Goal: Feedback & Contribution: Leave review/rating

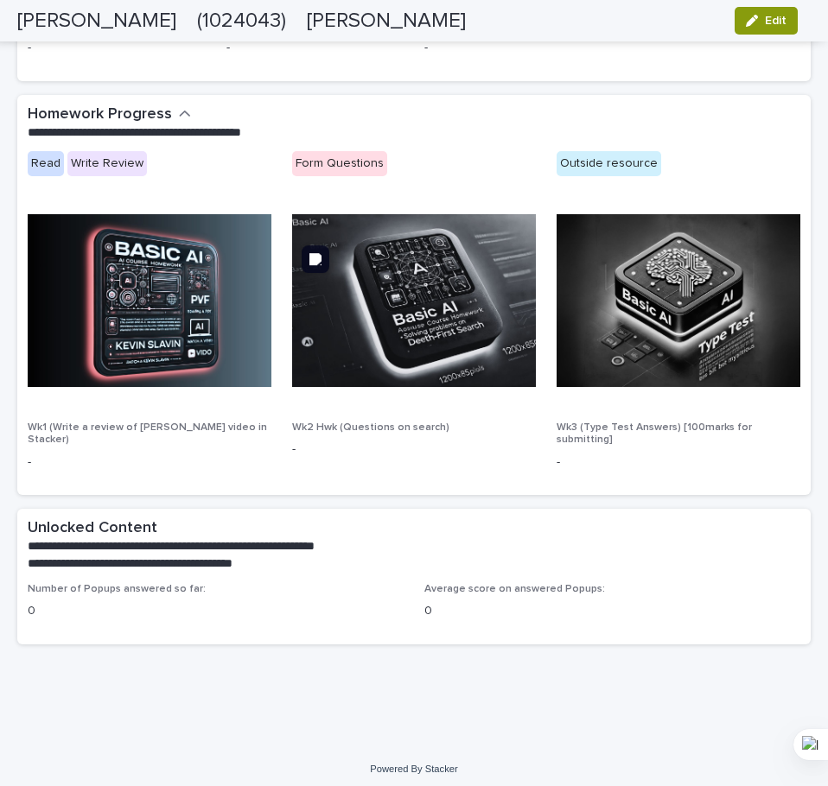
scroll to position [836, 0]
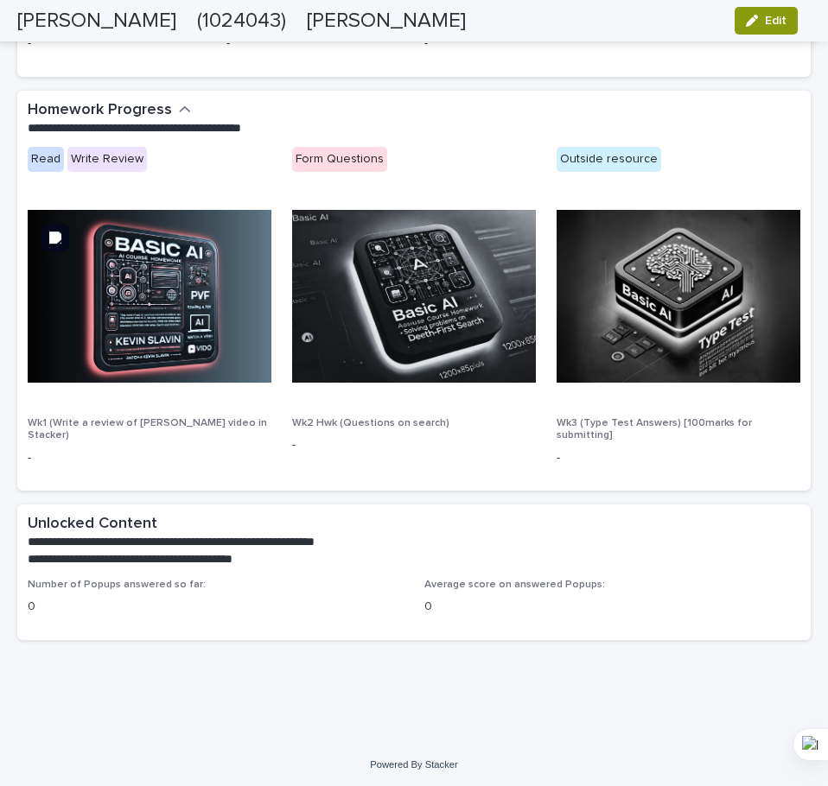
click at [182, 323] on img at bounding box center [150, 296] width 244 height 173
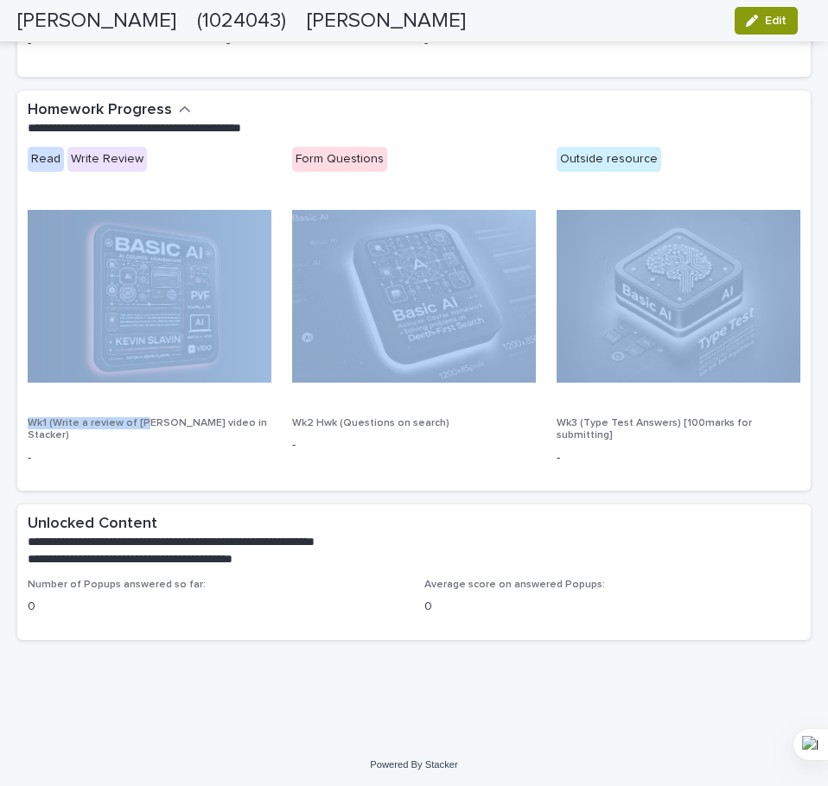
drag, startPoint x: 162, startPoint y: 384, endPoint x: 144, endPoint y: 427, distance: 46.9
click at [144, 427] on div "Read Write Review Form Questions Outside resource Wk1 (Write a review of Kevin …" at bounding box center [414, 313] width 772 height 333
click at [144, 427] on p "Wk1 (Write a review of [PERSON_NAME] video in Stacker)" at bounding box center [150, 429] width 244 height 25
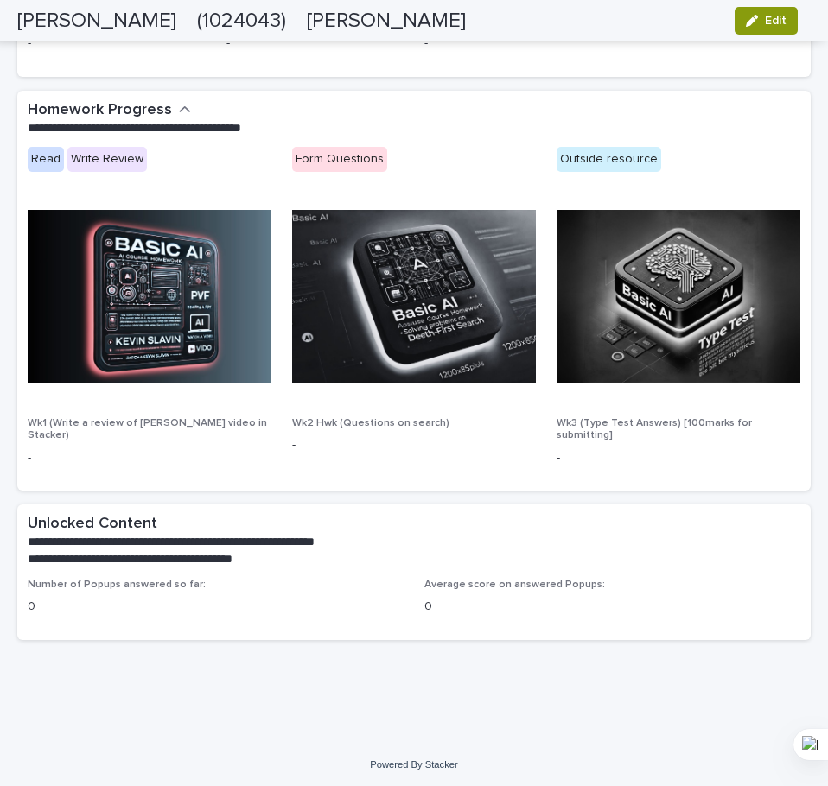
click at [88, 194] on div "Read Write Review Form Questions Outside resource Wk1 (Write a review of Kevin …" at bounding box center [414, 313] width 772 height 333
drag, startPoint x: 67, startPoint y: 176, endPoint x: 41, endPoint y: 163, distance: 28.2
click at [41, 163] on div "Read Write Review" at bounding box center [150, 168] width 244 height 42
click at [41, 163] on div "Read" at bounding box center [46, 159] width 36 height 25
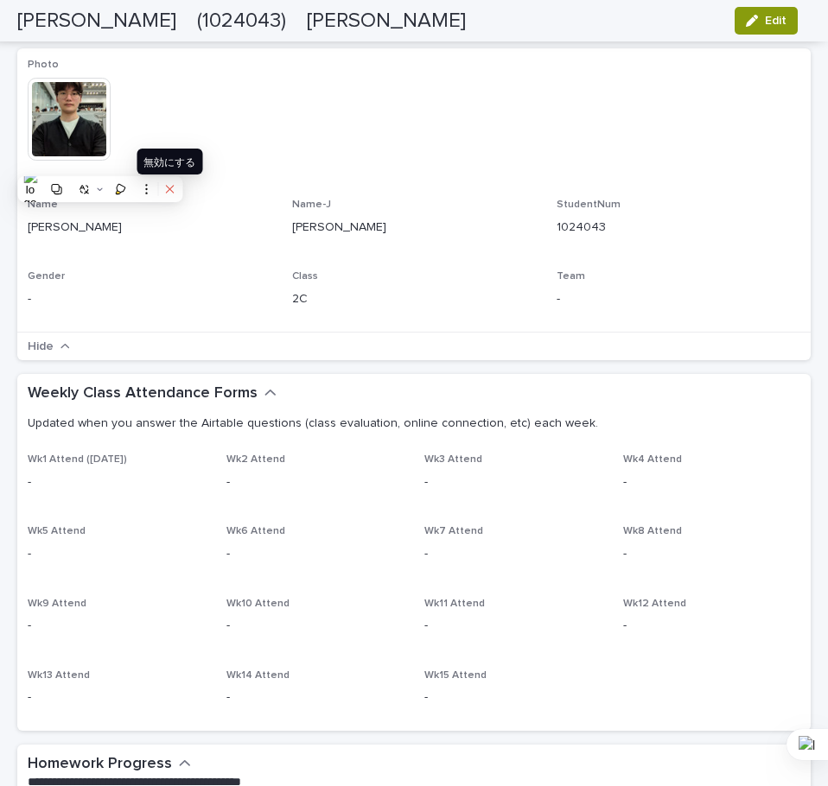
scroll to position [0, 0]
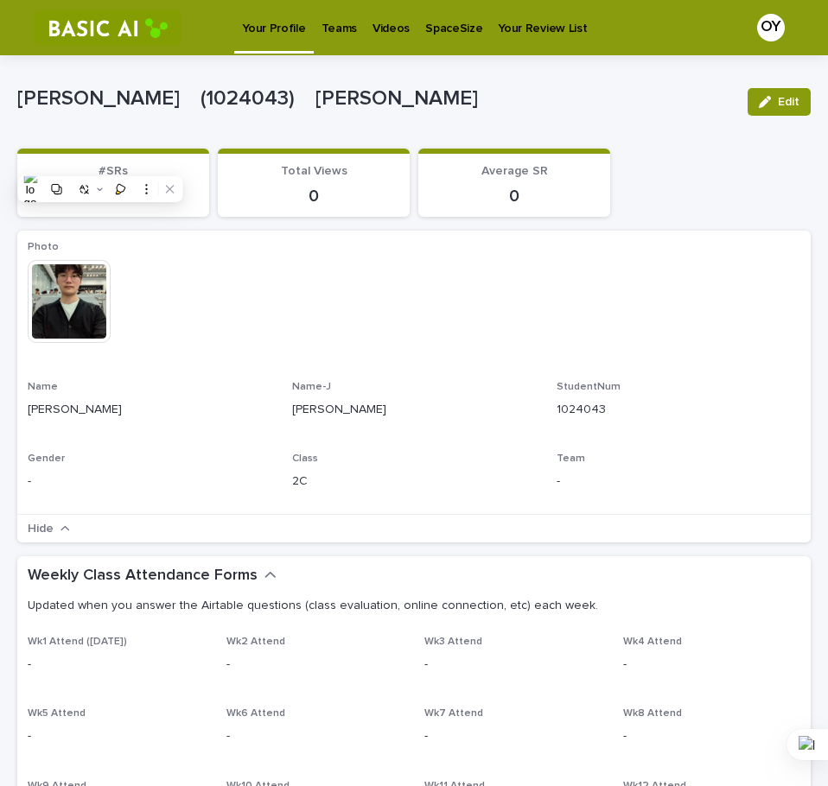
click at [417, 22] on div "SpaceSize" at bounding box center [453, 18] width 73 height 36
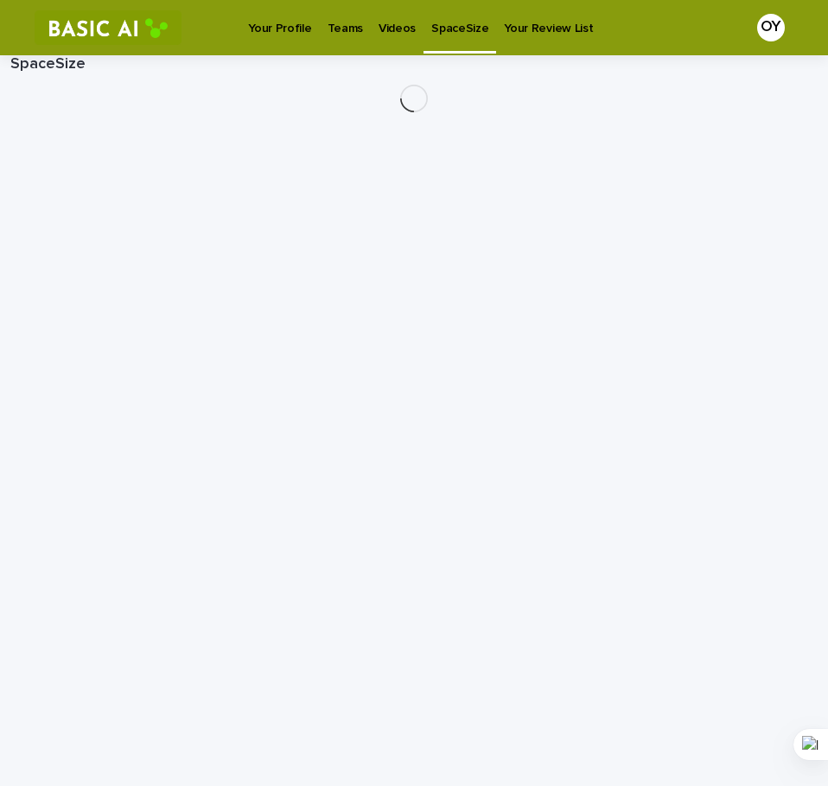
click at [363, 34] on div "Teams" at bounding box center [345, 18] width 51 height 36
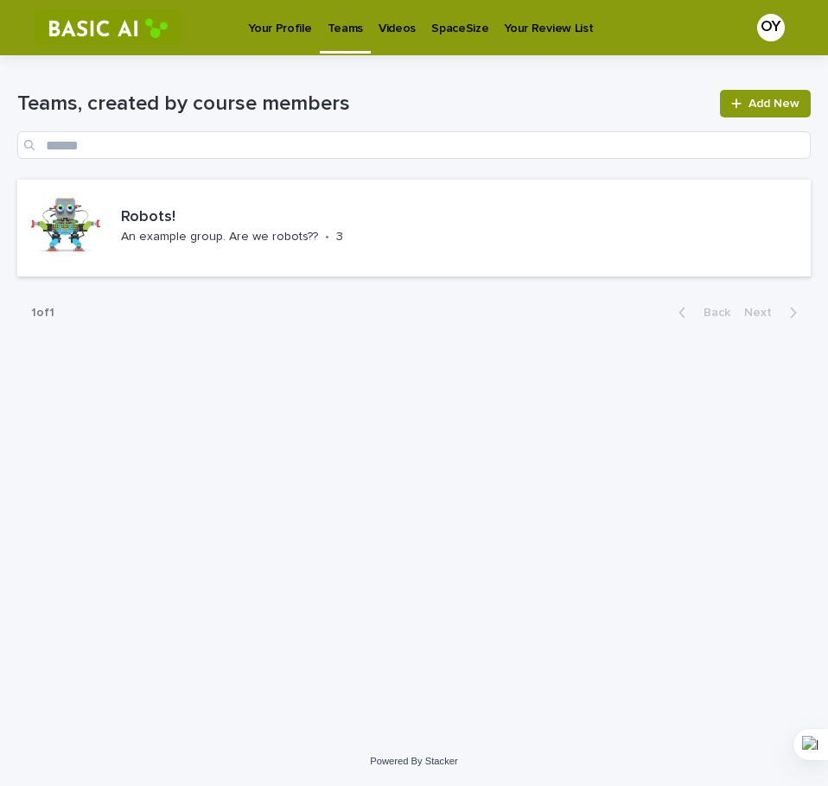
click at [378, 35] on p "Videos" at bounding box center [396, 18] width 37 height 36
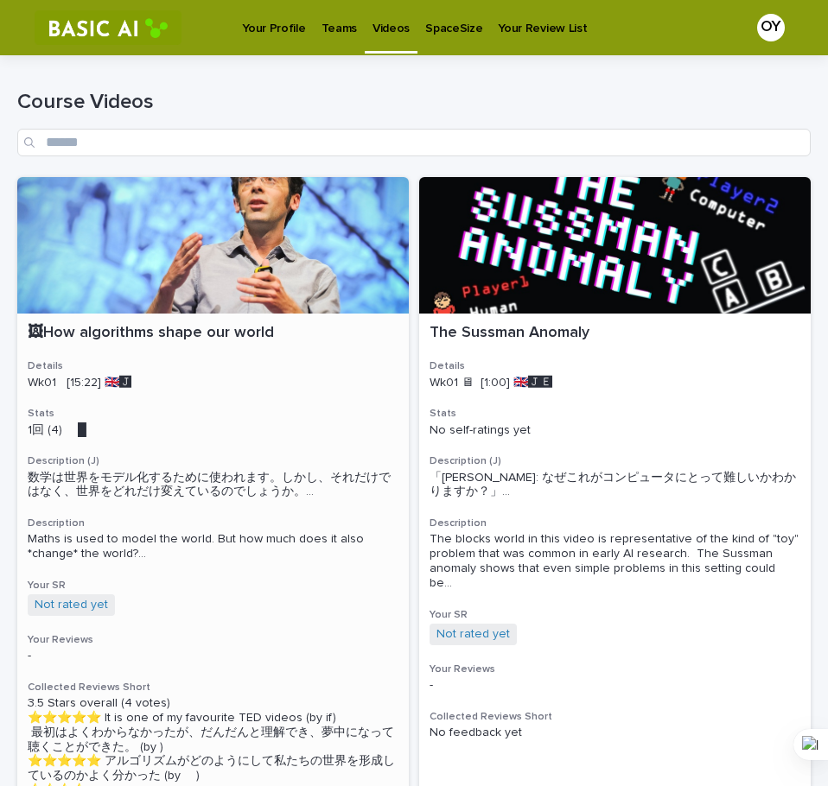
click at [256, 263] on div at bounding box center [212, 245] width 391 height 137
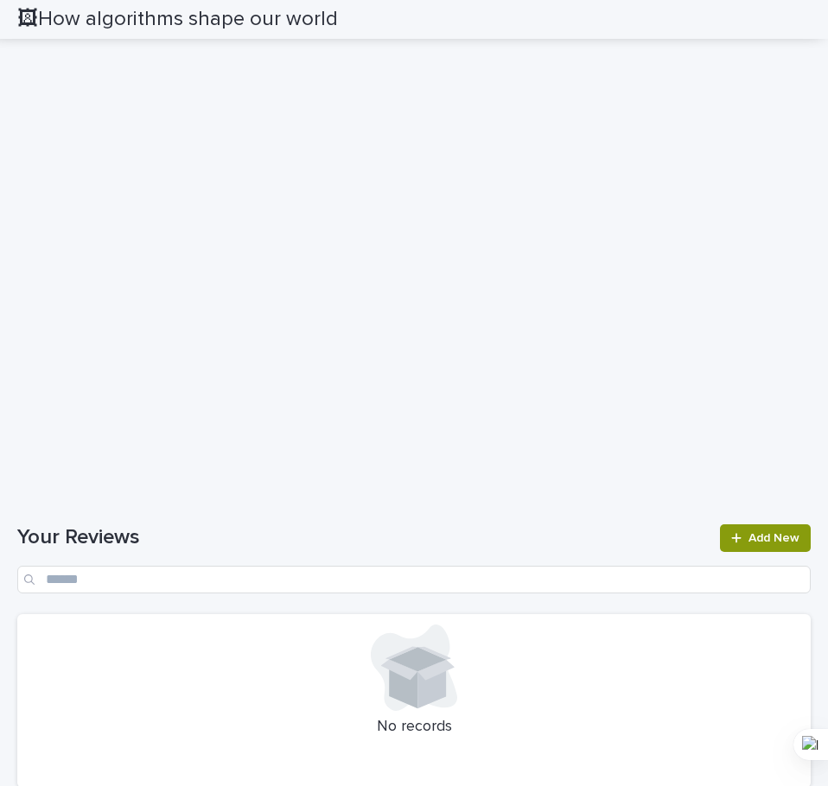
scroll to position [1412, 0]
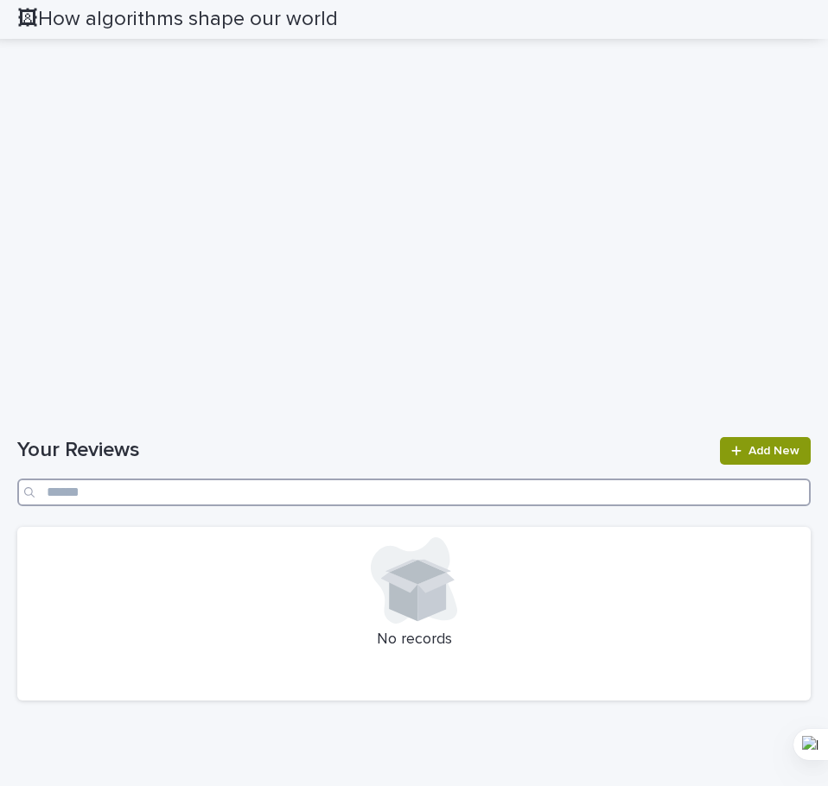
click at [673, 499] on input "Search" at bounding box center [413, 493] width 793 height 28
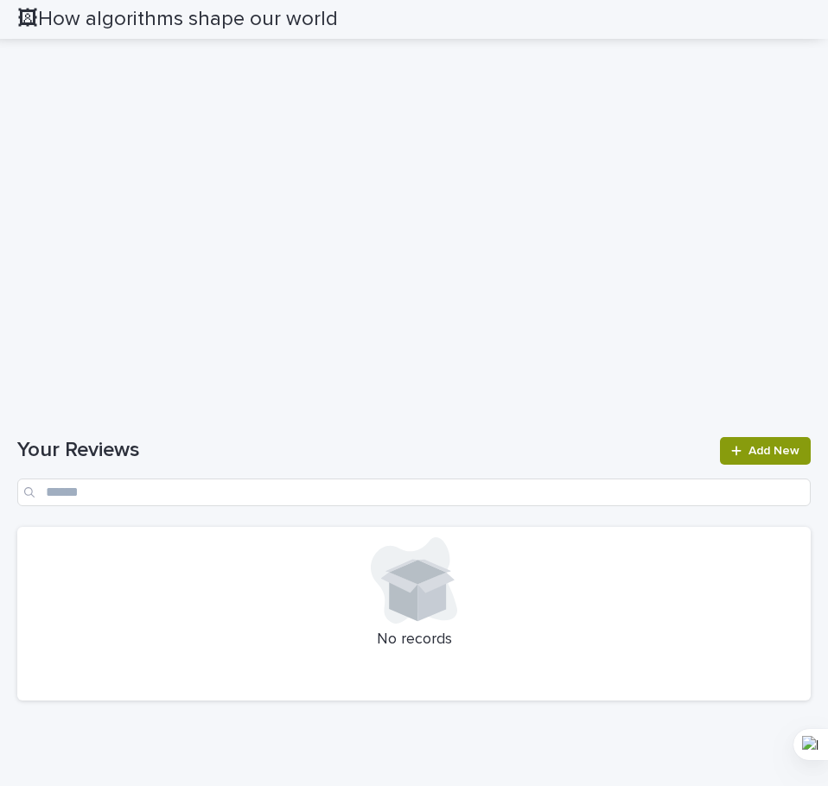
click at [607, 594] on div at bounding box center [414, 580] width 772 height 86
click at [785, 459] on link "Add New" at bounding box center [765, 451] width 91 height 28
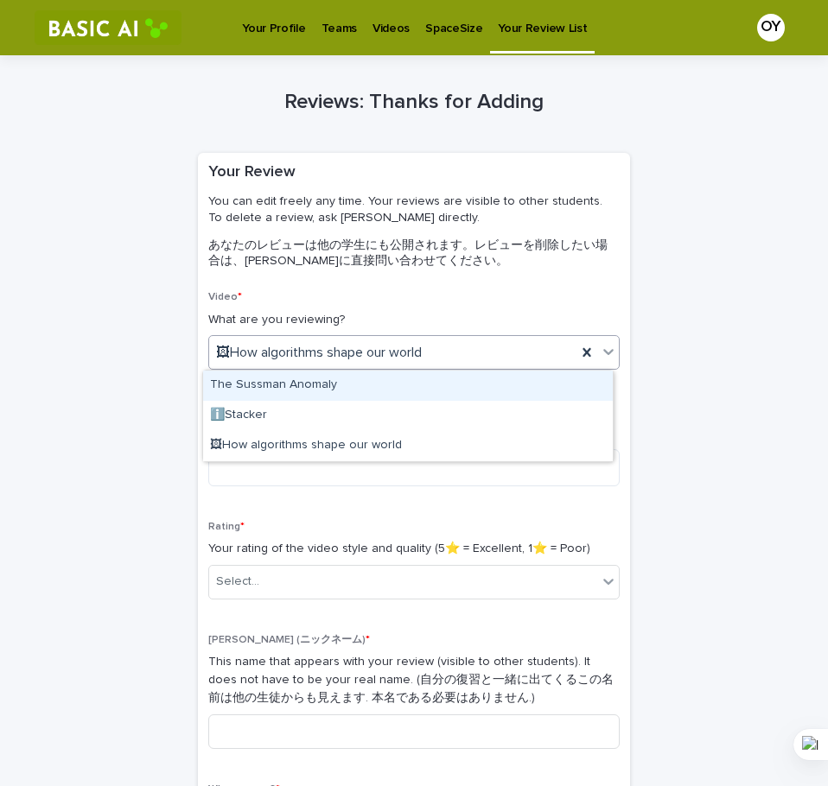
click at [467, 352] on div "🖼How algorithms shape our world" at bounding box center [392, 353] width 367 height 29
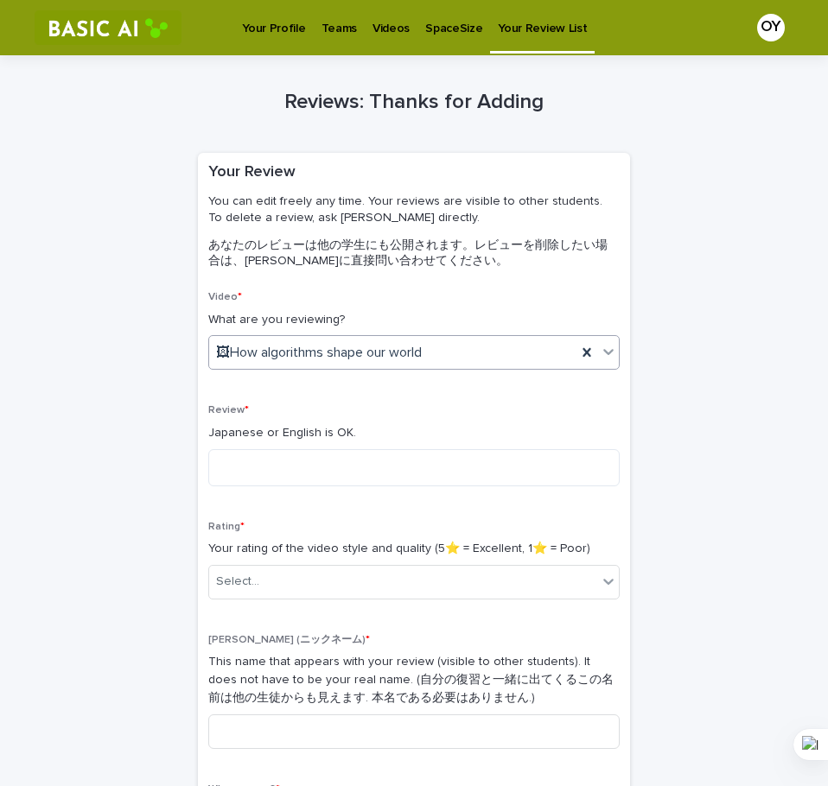
click at [467, 352] on div "🖼How algorithms shape our world" at bounding box center [392, 353] width 367 height 29
click at [425, 481] on textarea at bounding box center [413, 467] width 411 height 37
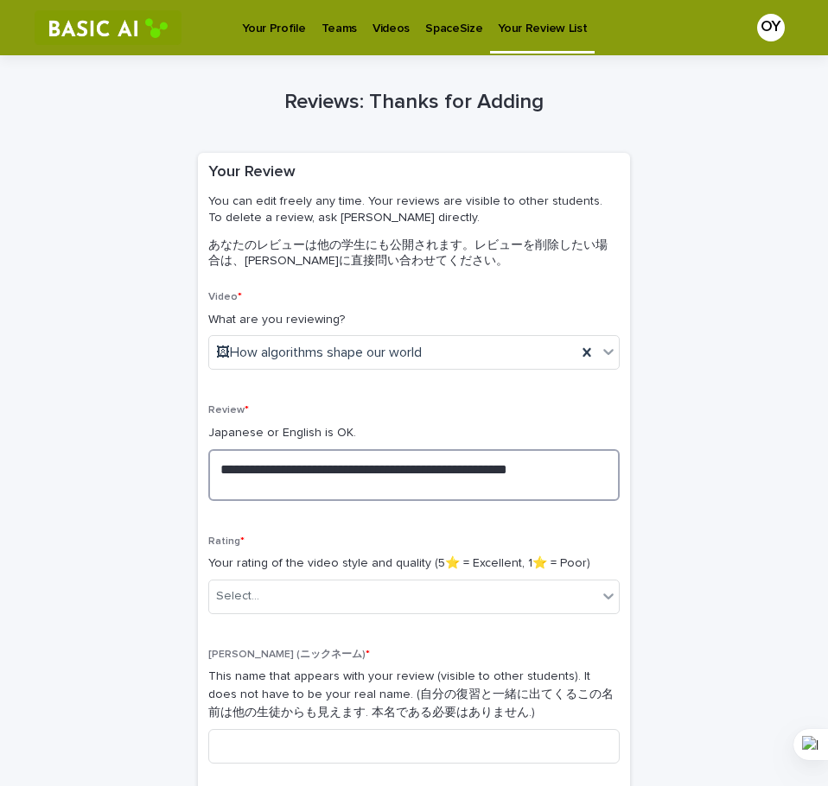
click at [562, 470] on textarea "**********" at bounding box center [413, 475] width 411 height 52
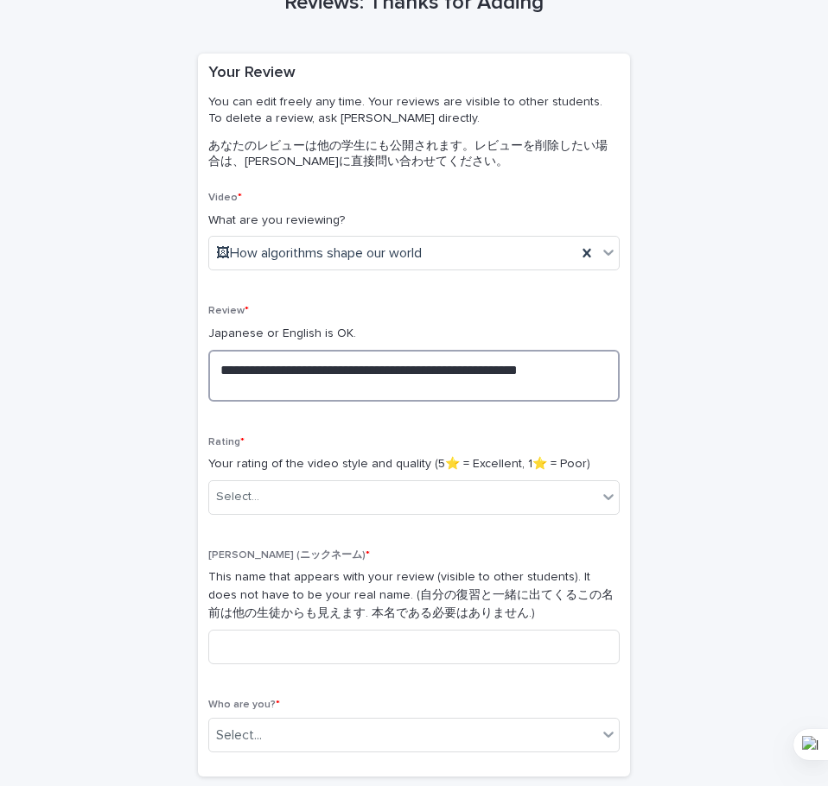
scroll to position [106, 0]
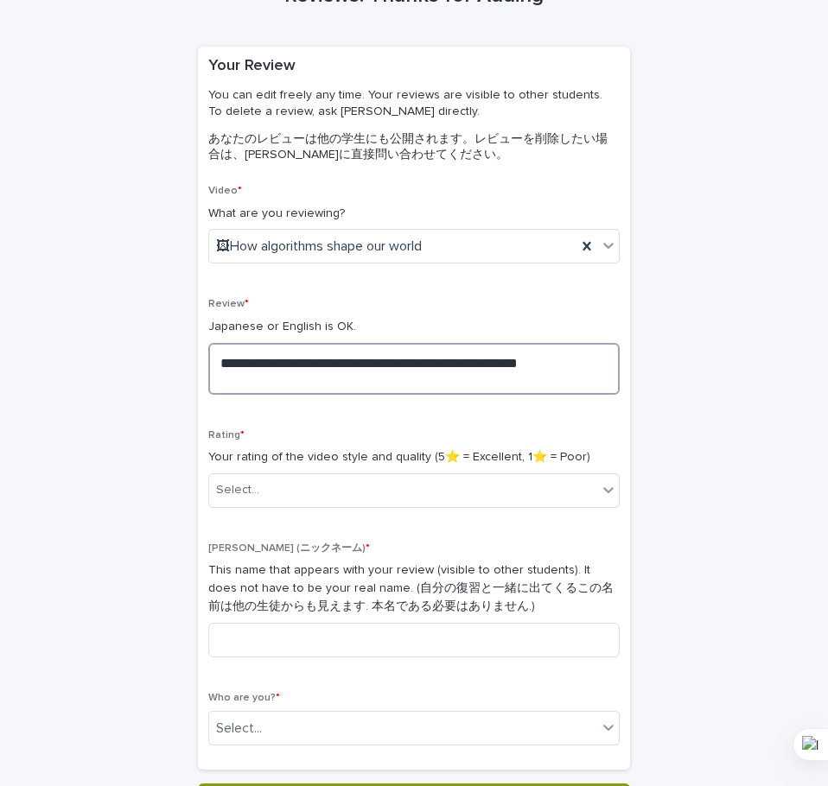
click at [541, 381] on textarea "**********" at bounding box center [413, 369] width 411 height 52
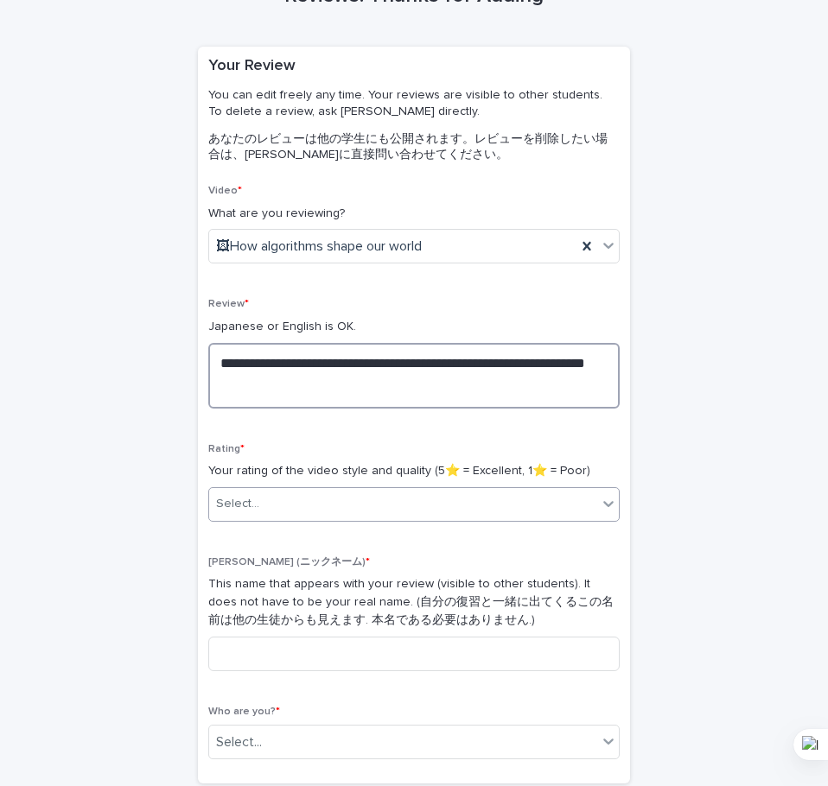
type textarea "**********"
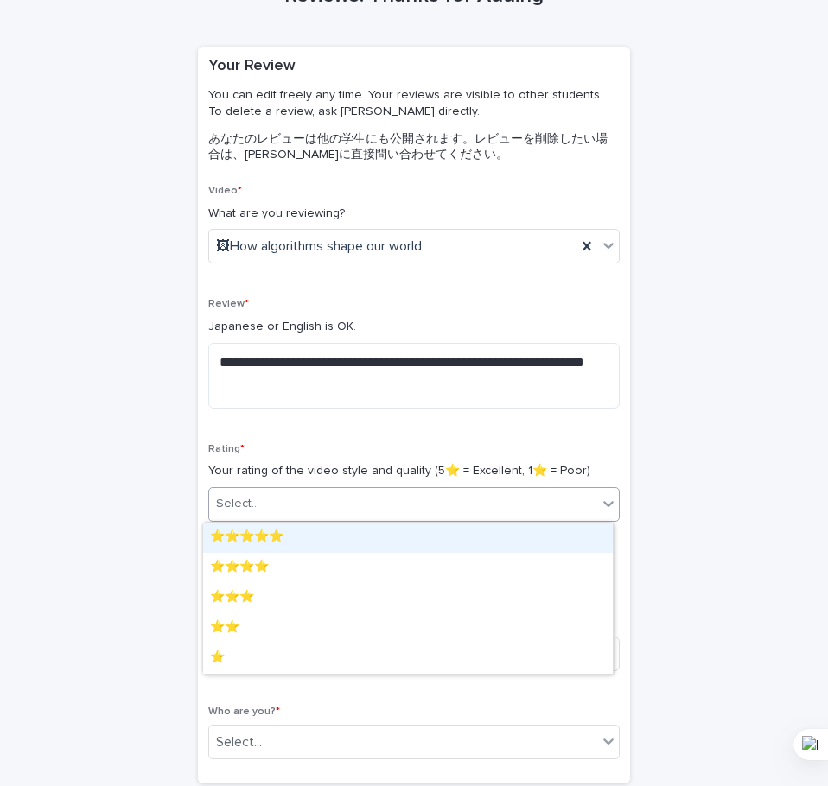
click at [448, 497] on div "Select..." at bounding box center [403, 504] width 388 height 29
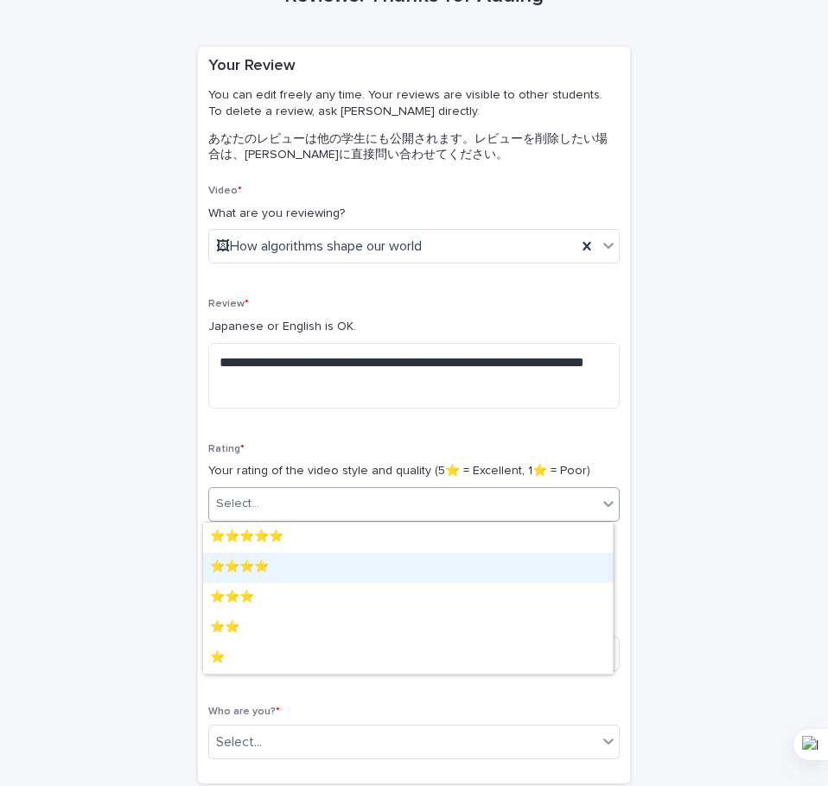
click at [422, 564] on div "⭐️⭐️⭐️⭐️" at bounding box center [408, 568] width 410 height 30
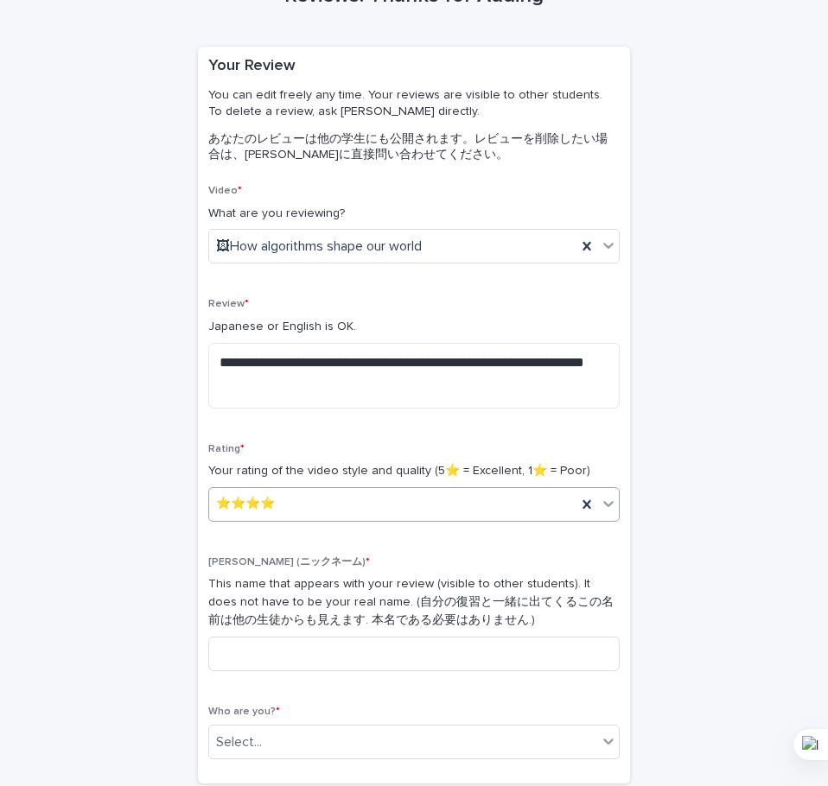
scroll to position [281, 0]
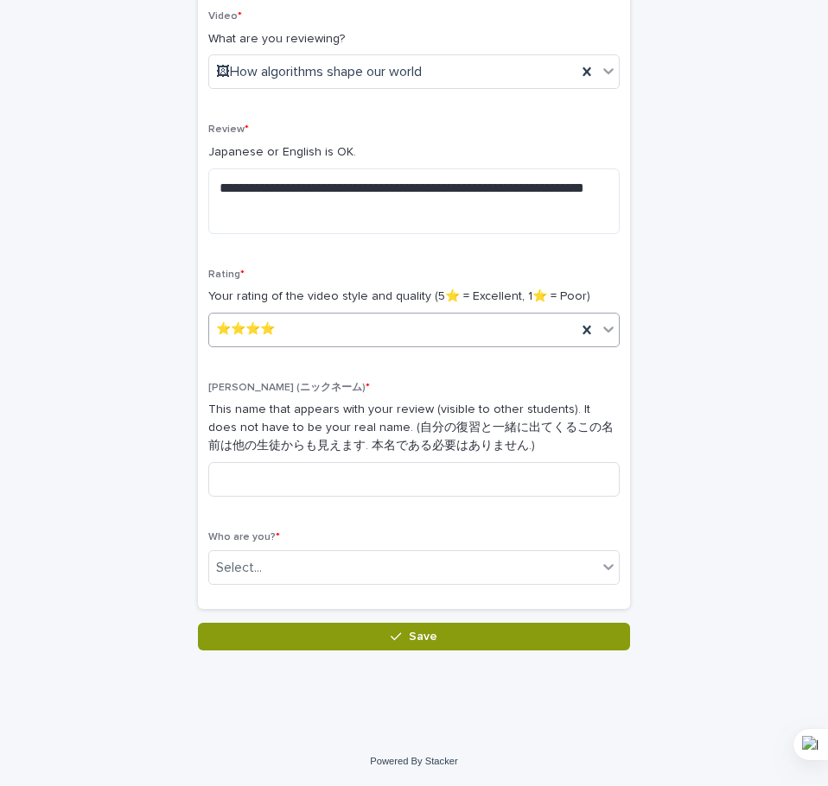
click at [457, 503] on div "Nick (ニックネーム) * This name that appears with your review (visible to other stude…" at bounding box center [413, 446] width 411 height 129
click at [472, 486] on input at bounding box center [413, 479] width 411 height 35
type input "**"
click at [441, 589] on div "Who are you? * Select..." at bounding box center [413, 564] width 411 height 67
click at [464, 563] on div "Select..." at bounding box center [403, 568] width 388 height 29
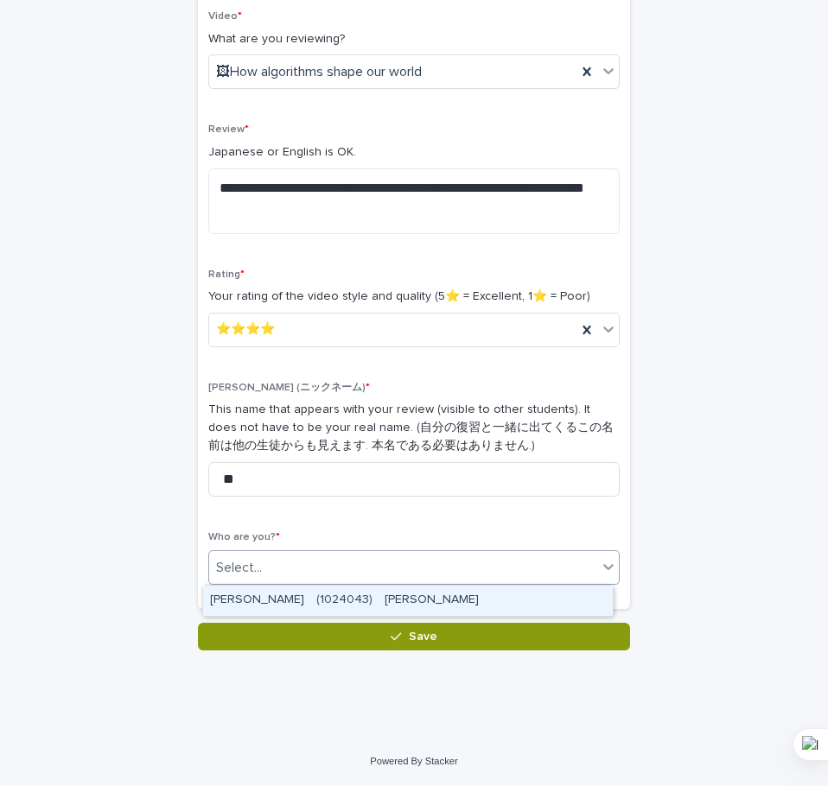
click at [450, 608] on div "[PERSON_NAME]　(1024043)　[PERSON_NAME]" at bounding box center [408, 601] width 410 height 30
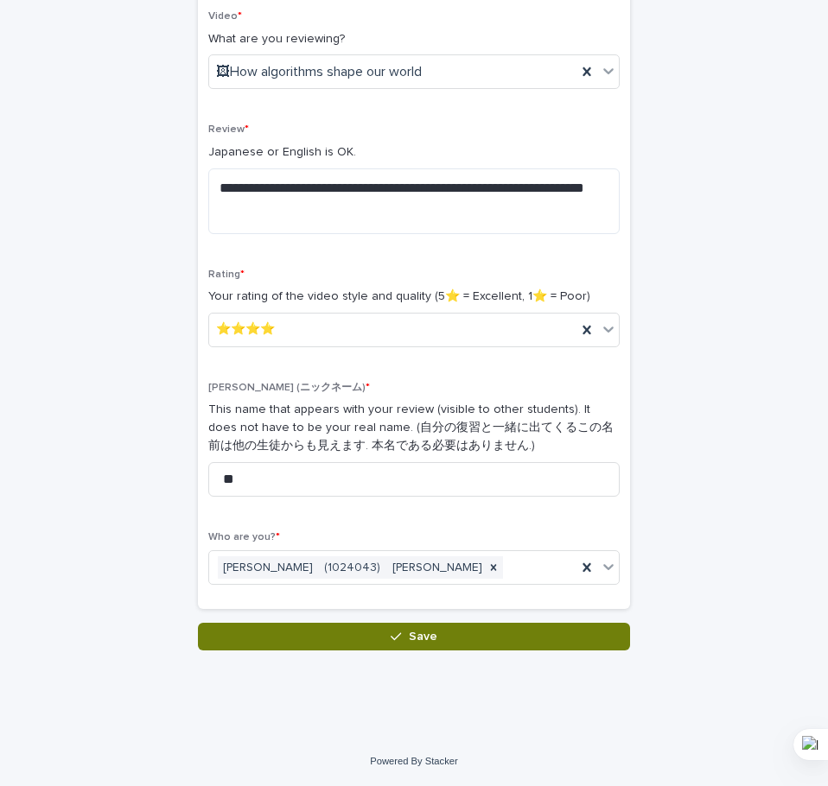
click at [473, 645] on button "Save" at bounding box center [414, 637] width 432 height 28
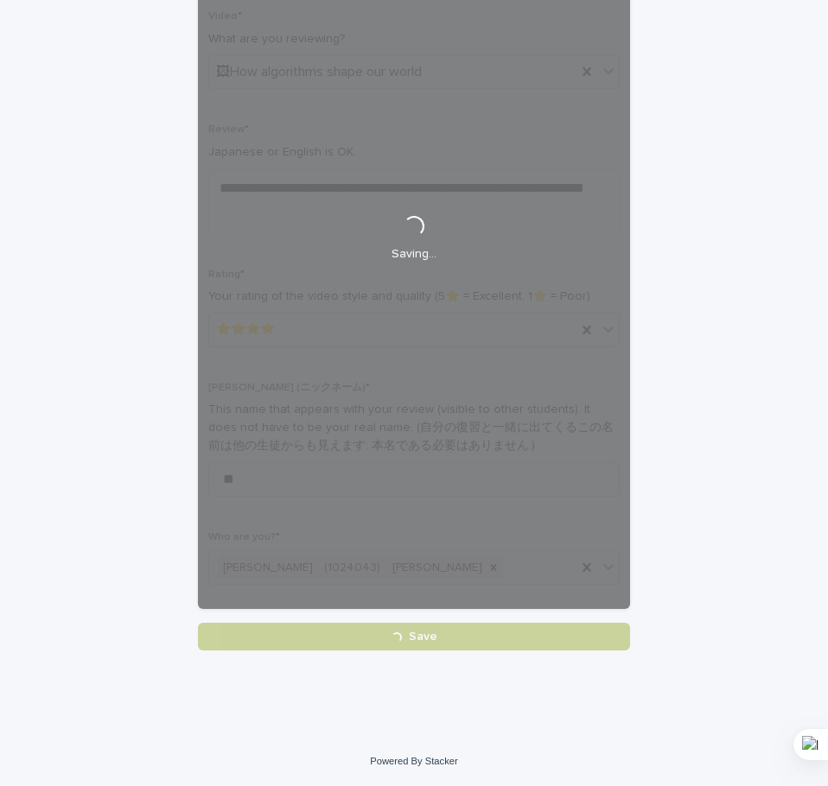
scroll to position [0, 0]
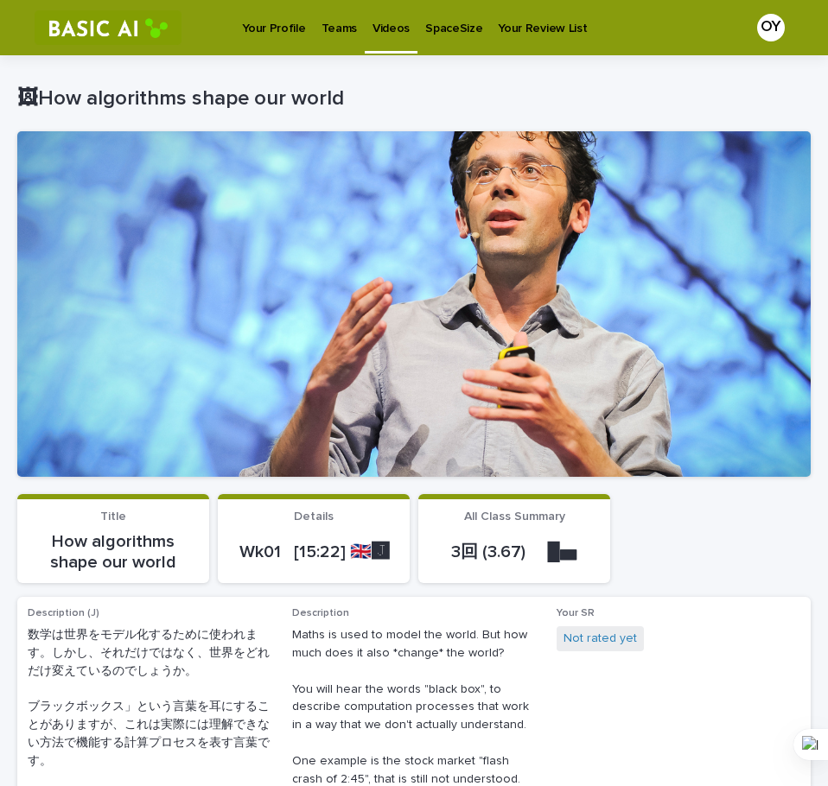
click at [373, 19] on p "Videos" at bounding box center [390, 18] width 37 height 36
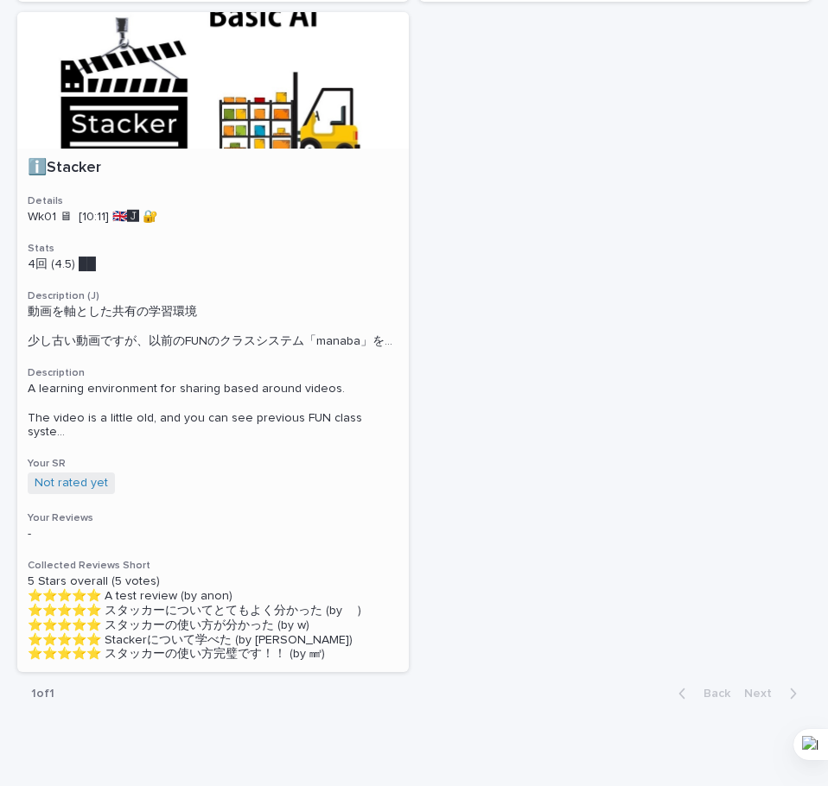
scroll to position [975, 0]
click at [276, 148] on div at bounding box center [212, 79] width 391 height 137
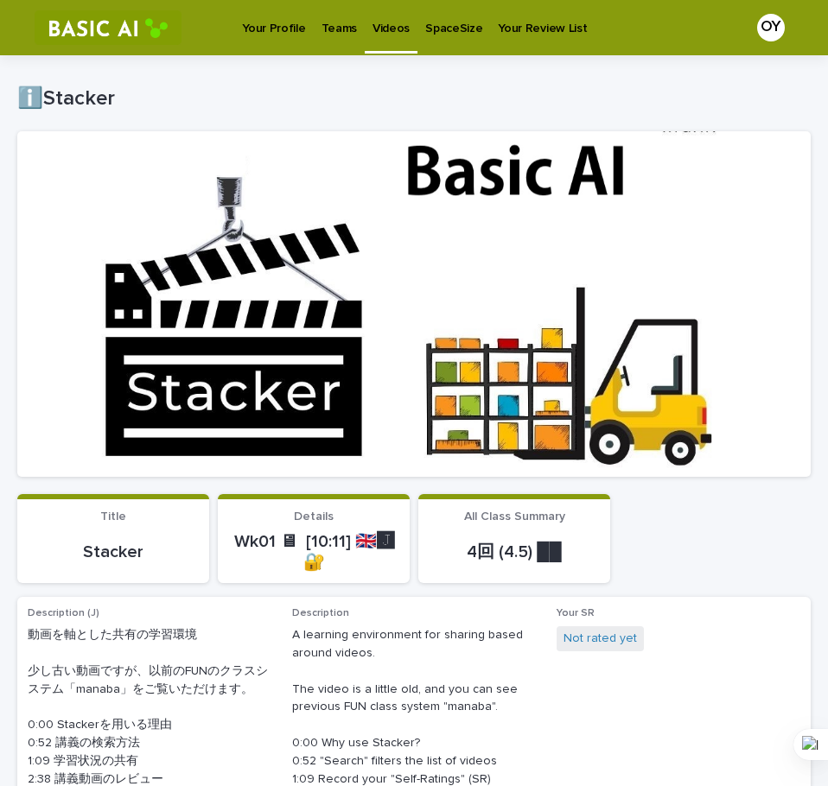
click at [392, 40] on link "Videos" at bounding box center [391, 25] width 53 height 51
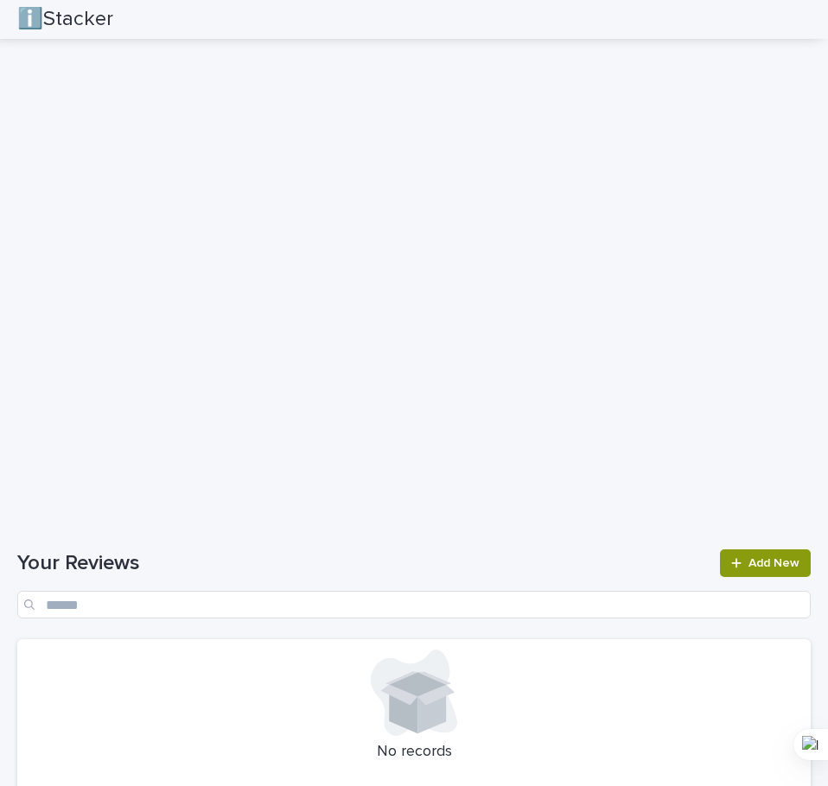
scroll to position [1531, 0]
click at [757, 566] on span "Add New" at bounding box center [773, 565] width 51 height 12
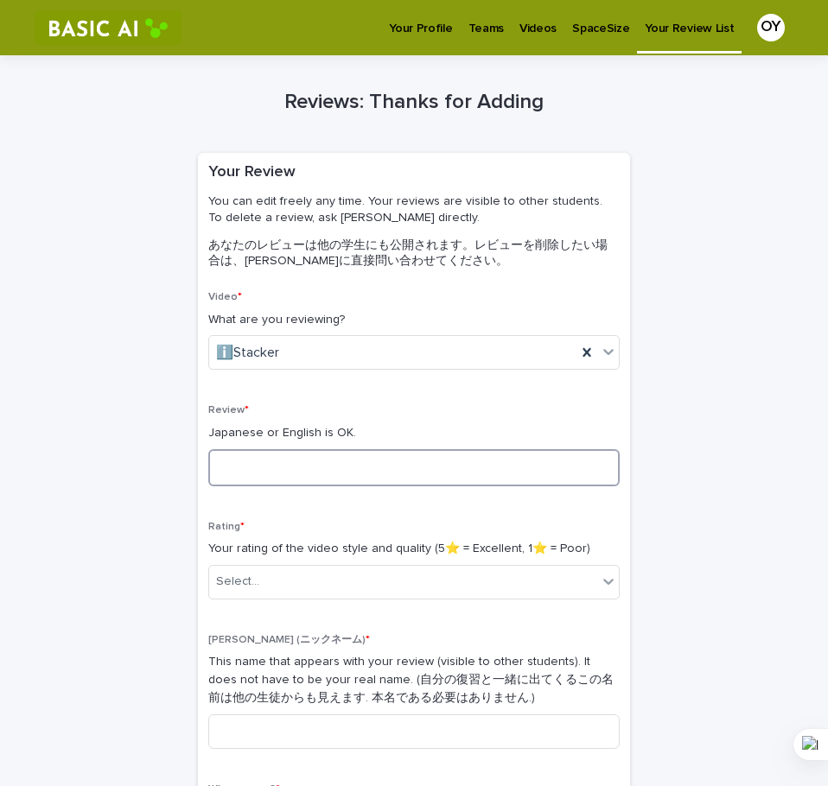
click at [468, 468] on textarea at bounding box center [413, 467] width 411 height 37
type textarea "**********"
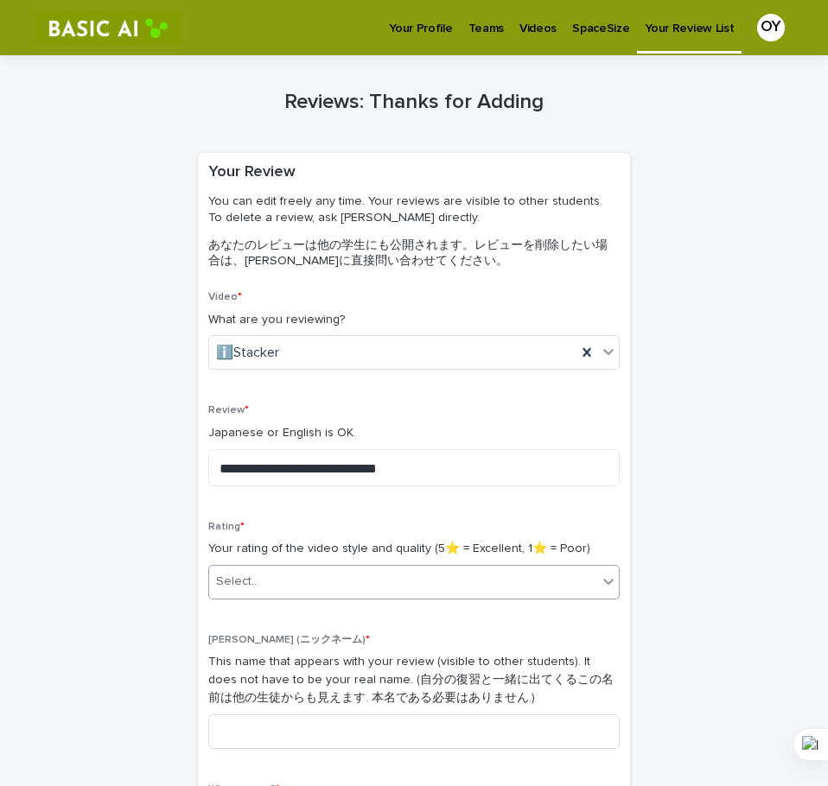
click at [437, 597] on div "Select..." at bounding box center [413, 582] width 411 height 35
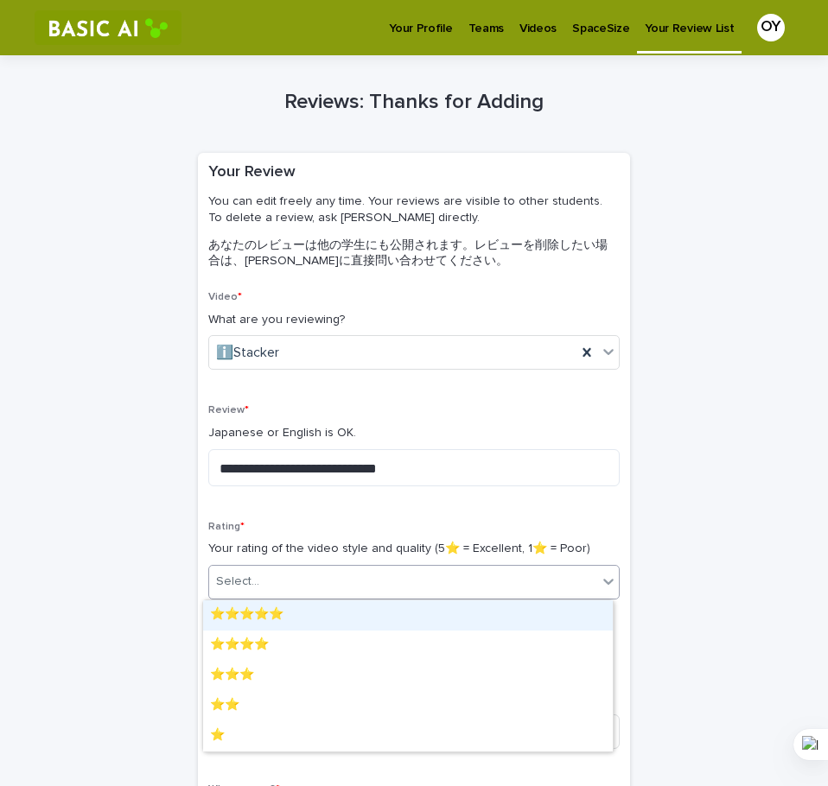
click at [432, 617] on div "⭐️⭐️⭐️⭐️⭐️" at bounding box center [408, 615] width 410 height 30
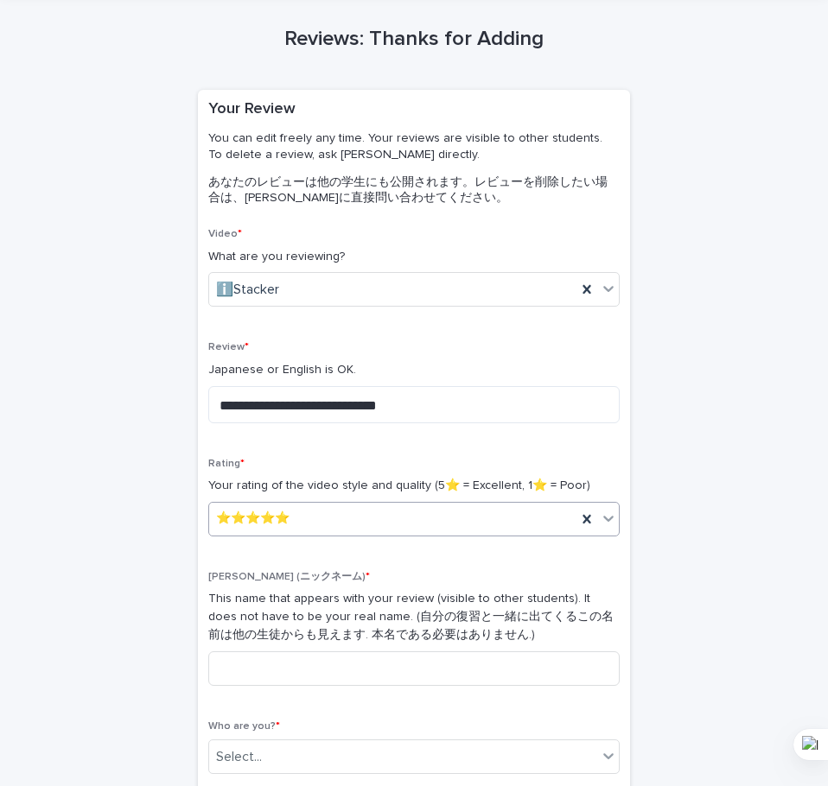
scroll to position [66, 0]
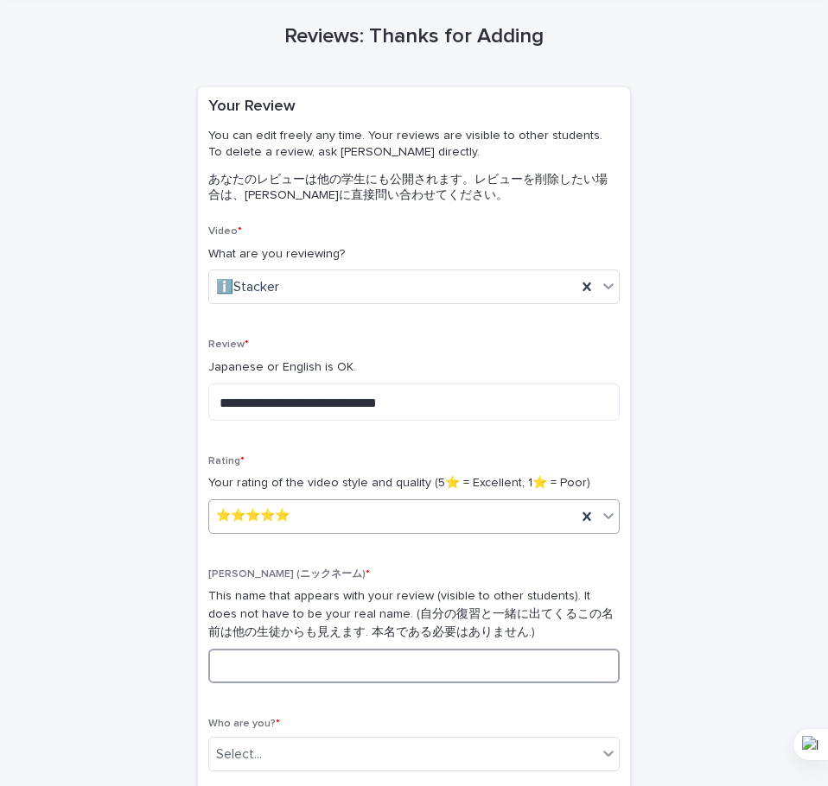
click at [413, 664] on input at bounding box center [413, 666] width 411 height 35
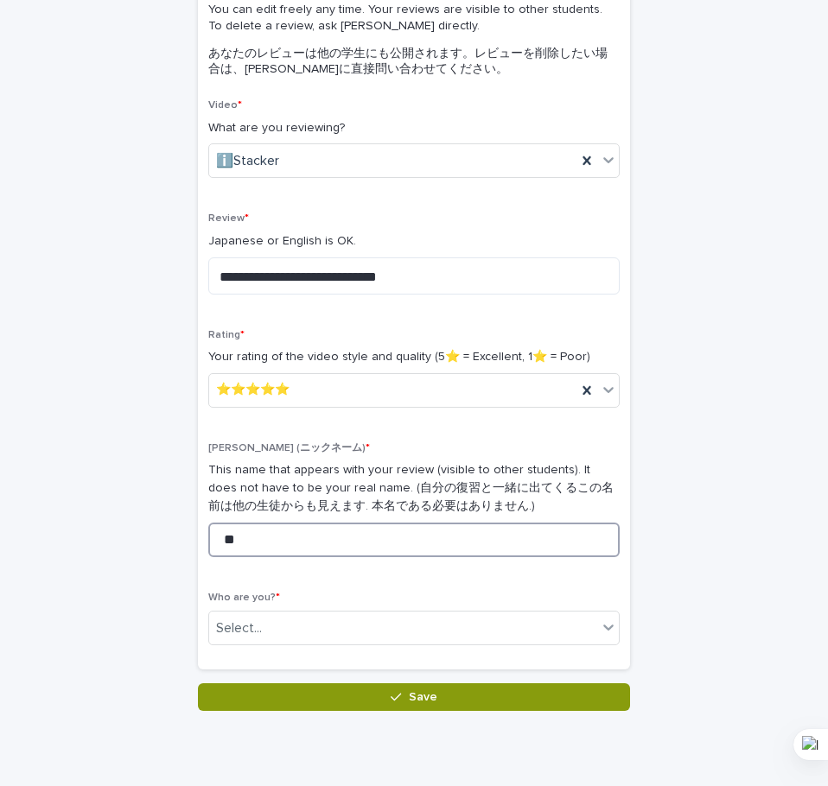
type input "**"
click at [433, 649] on div "Who are you? * Select..." at bounding box center [413, 625] width 411 height 67
click at [449, 611] on div "Select..." at bounding box center [413, 628] width 411 height 35
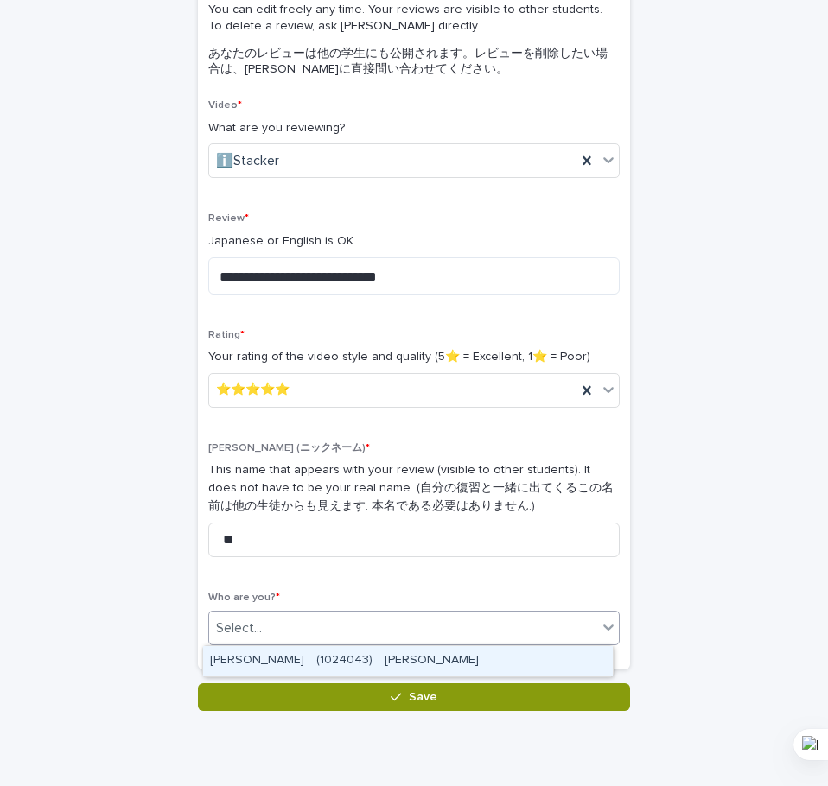
click at [428, 652] on div "[PERSON_NAME]　(1024043)　[PERSON_NAME]" at bounding box center [408, 661] width 410 height 30
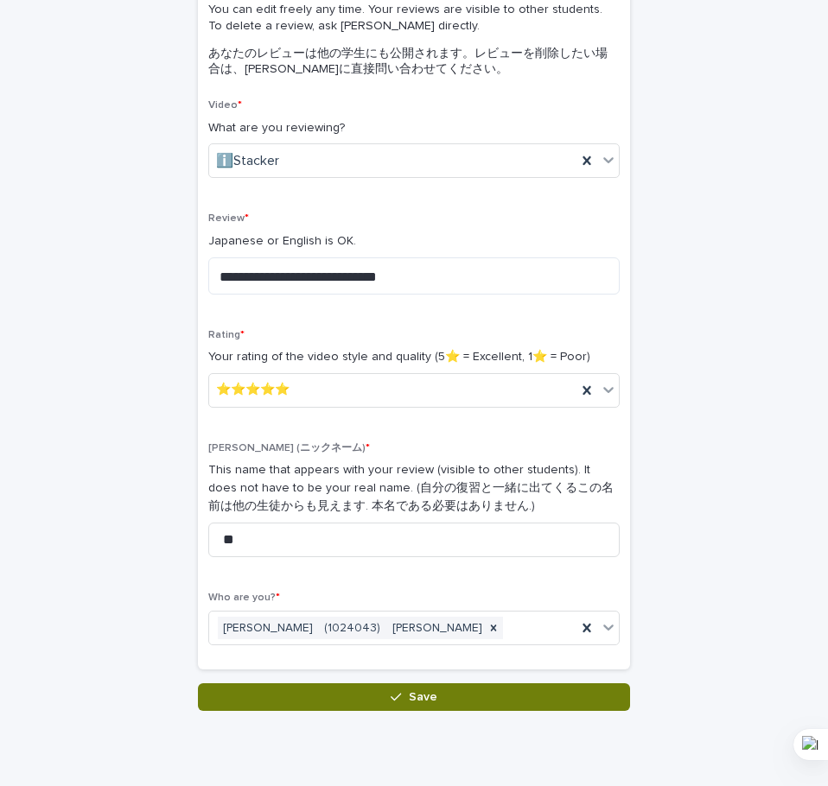
click at [434, 708] on button "Save" at bounding box center [414, 697] width 432 height 28
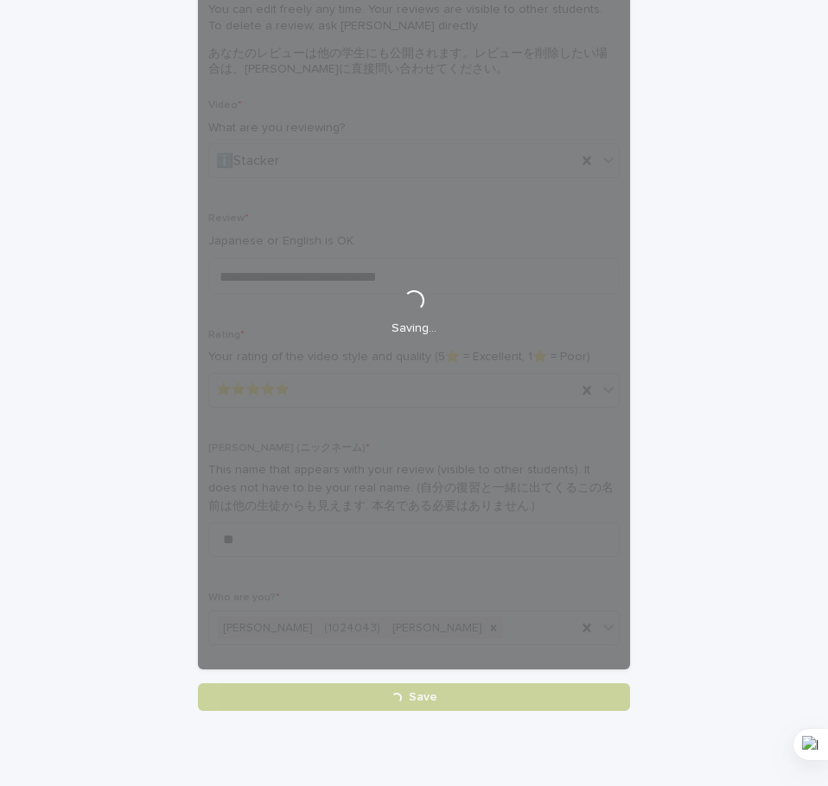
scroll to position [0, 0]
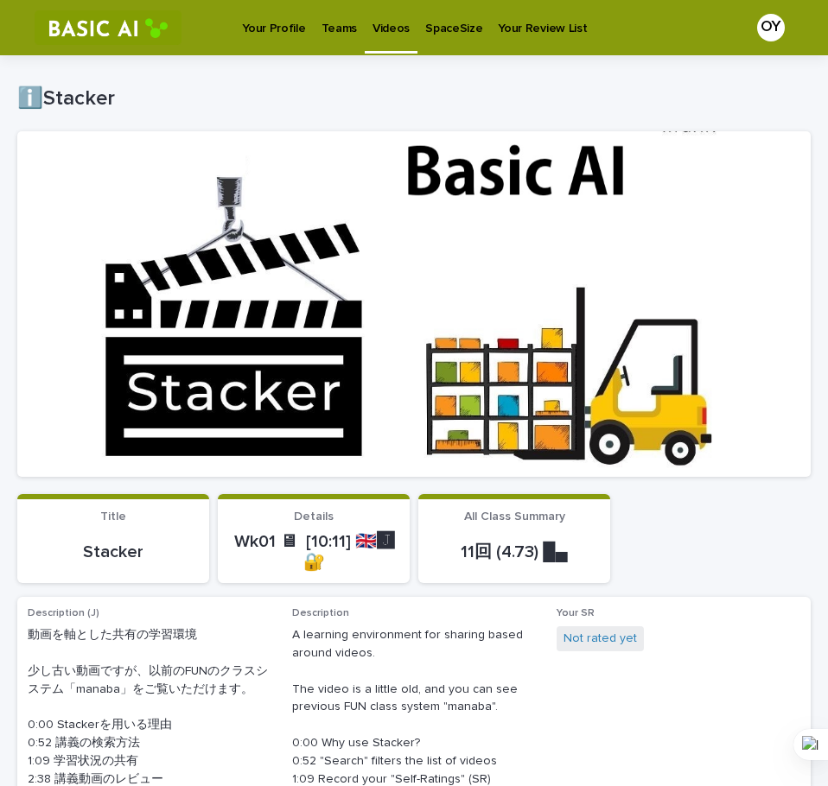
click at [397, 21] on p "Videos" at bounding box center [390, 18] width 37 height 36
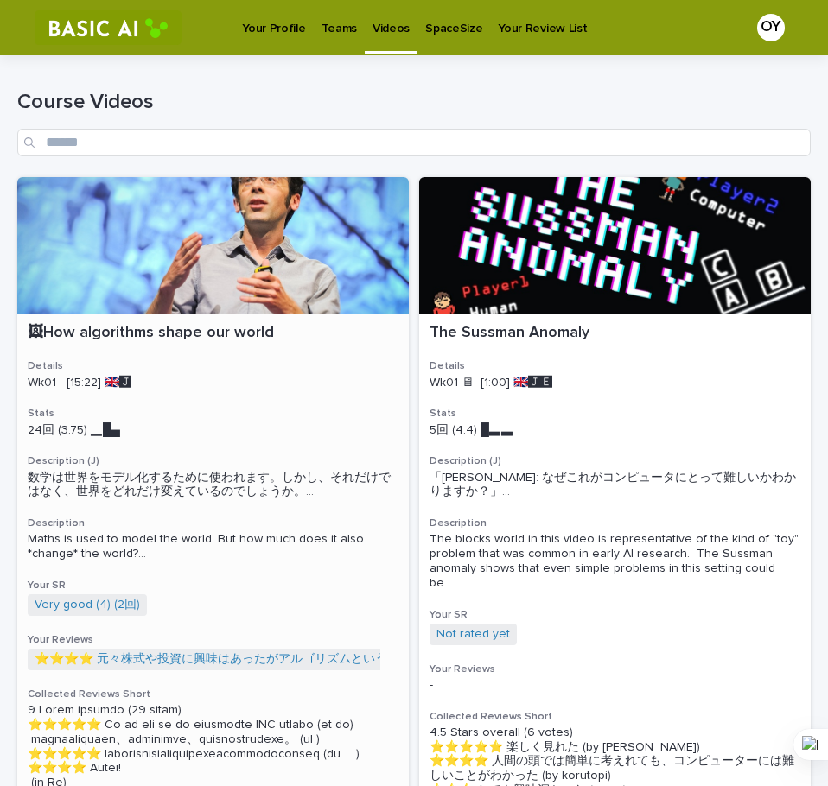
click at [230, 280] on div at bounding box center [212, 245] width 391 height 137
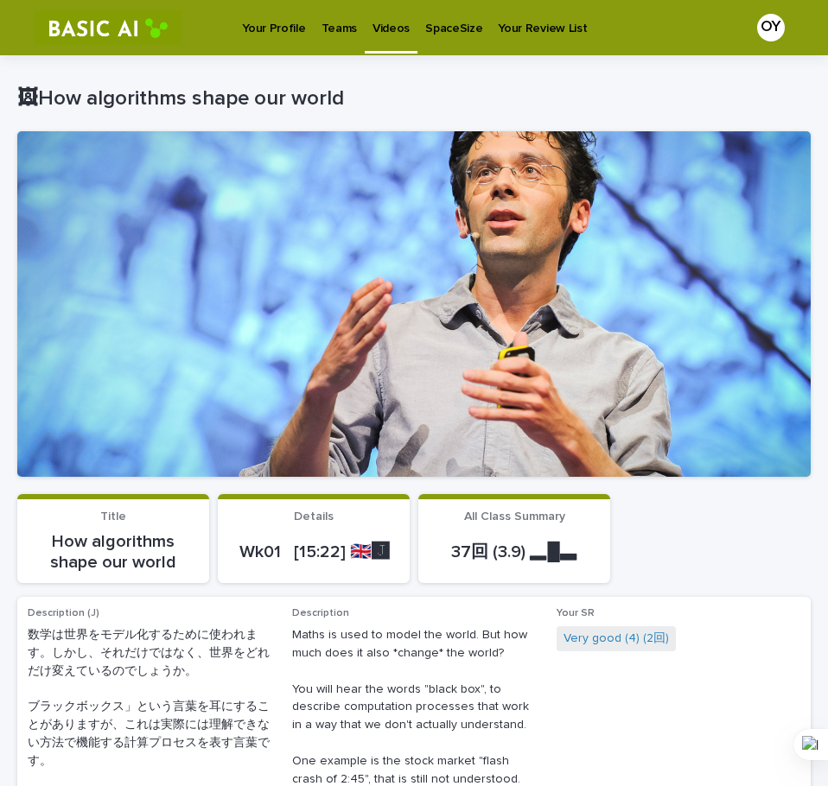
click at [264, 31] on p "Your Profile" at bounding box center [273, 18] width 63 height 36
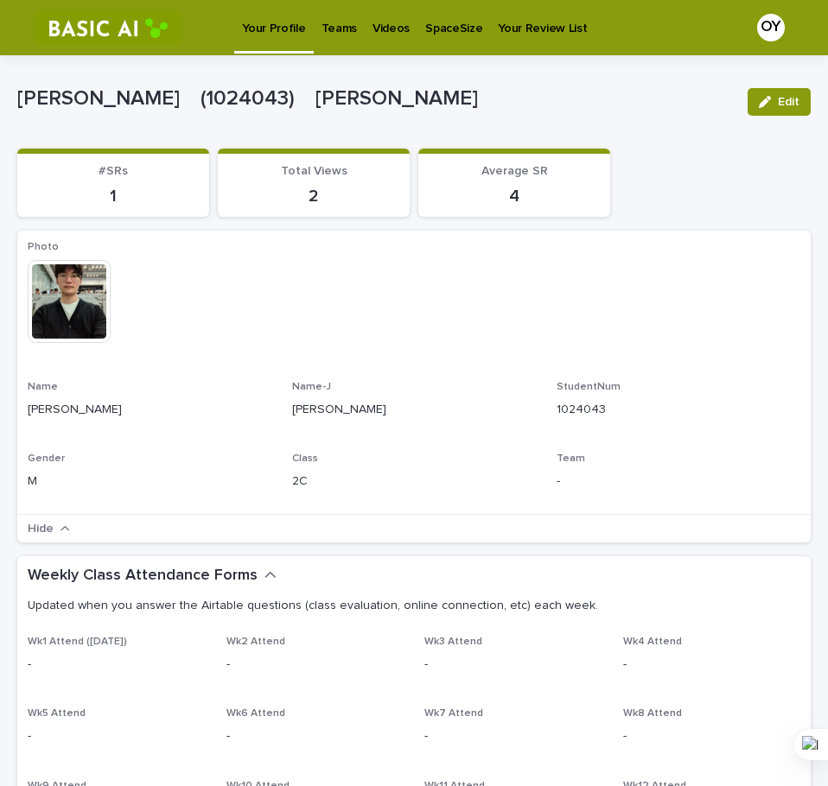
click at [391, 43] on link "Videos" at bounding box center [391, 27] width 53 height 54
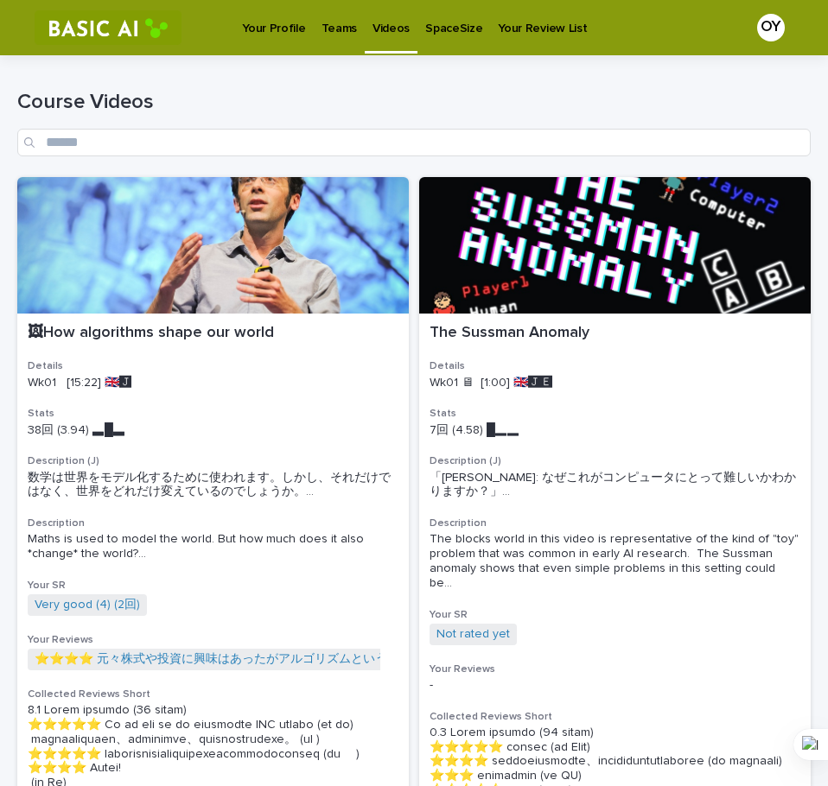
click at [290, 29] on p "Your Profile" at bounding box center [273, 18] width 63 height 36
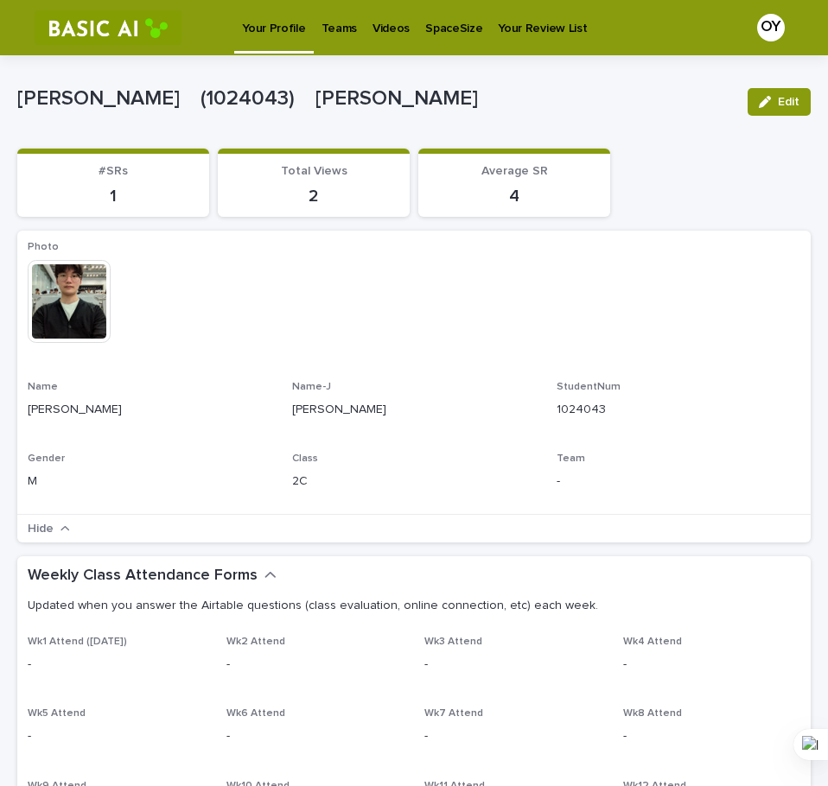
click at [393, 23] on p "Videos" at bounding box center [390, 18] width 37 height 36
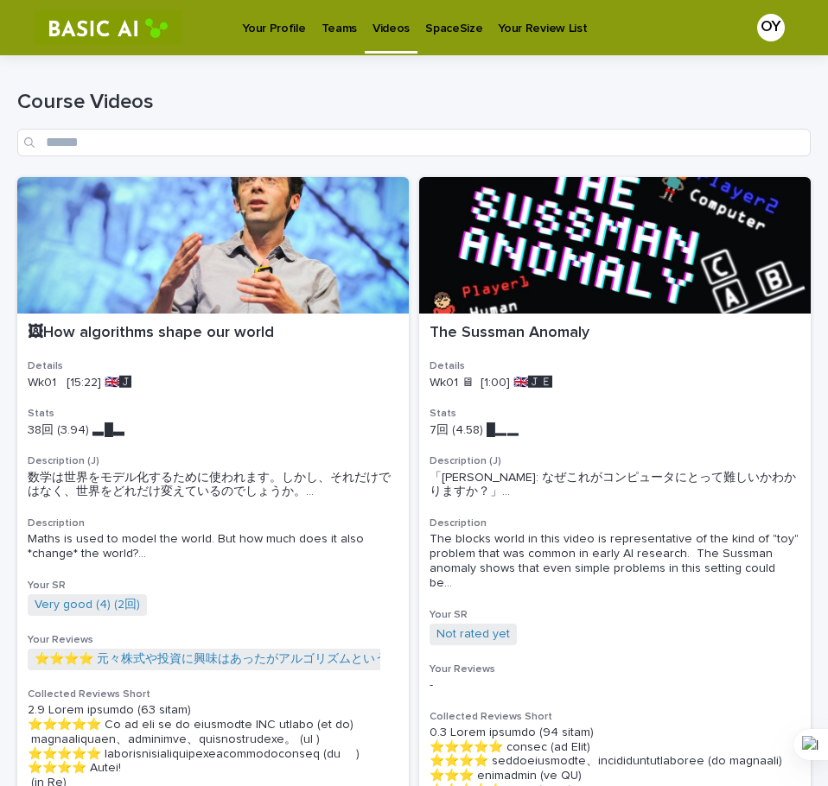
click at [324, 36] on link "Teams" at bounding box center [339, 27] width 51 height 54
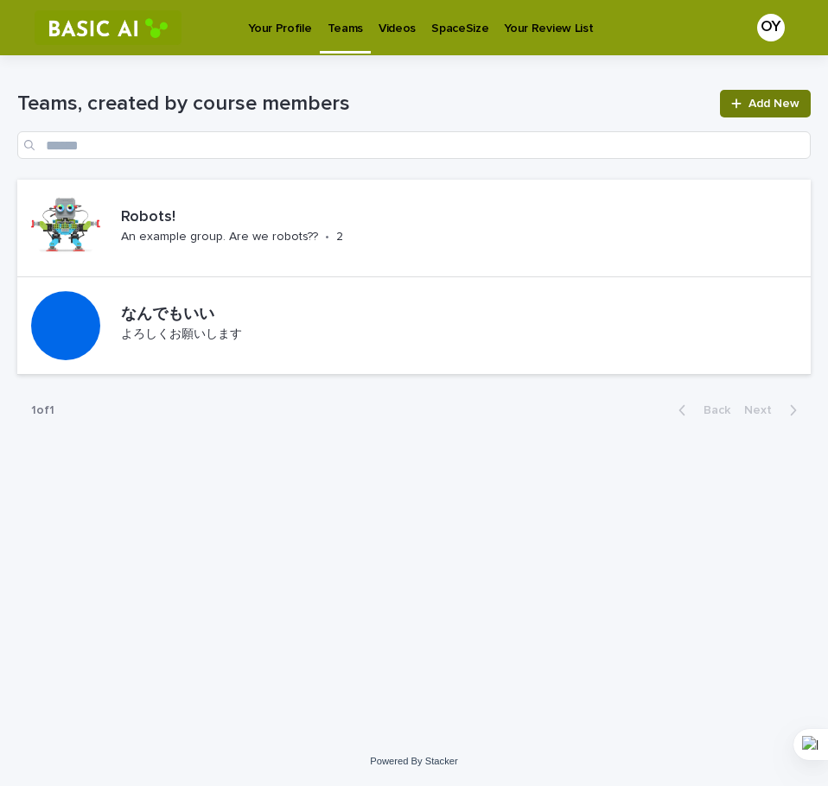
click at [767, 112] on link "Add New" at bounding box center [765, 104] width 91 height 28
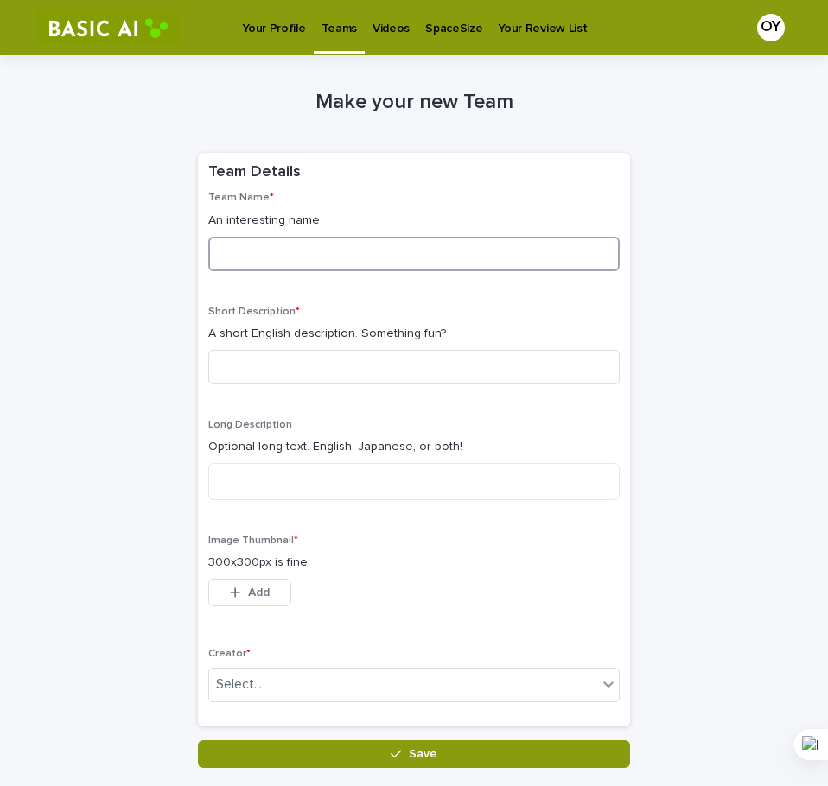
click at [340, 244] on input at bounding box center [413, 254] width 411 height 35
type input "**********"
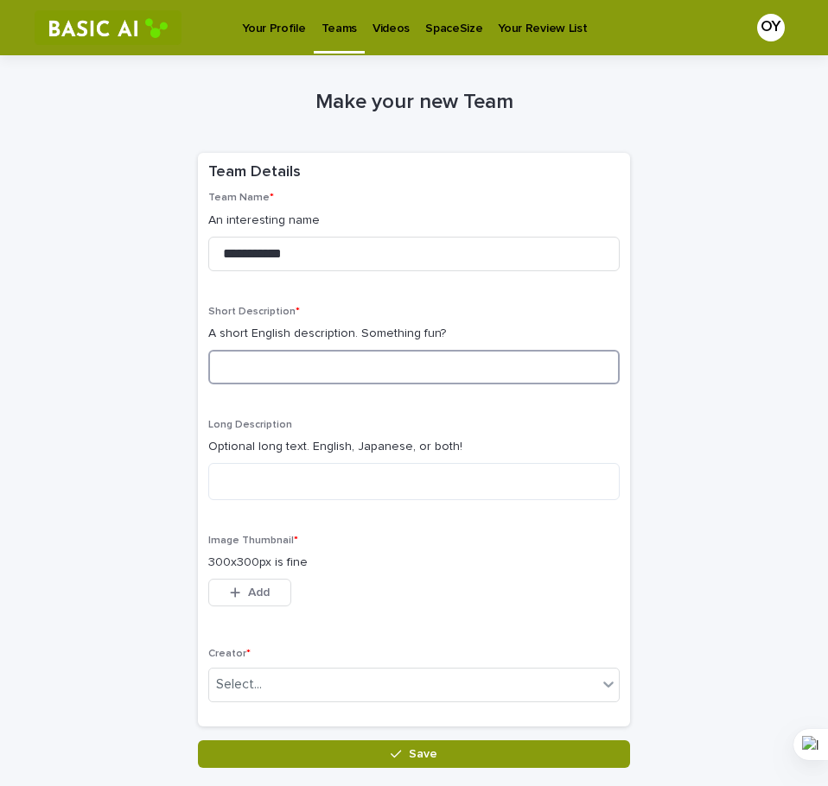
click at [312, 361] on input at bounding box center [413, 367] width 411 height 35
type input "**********"
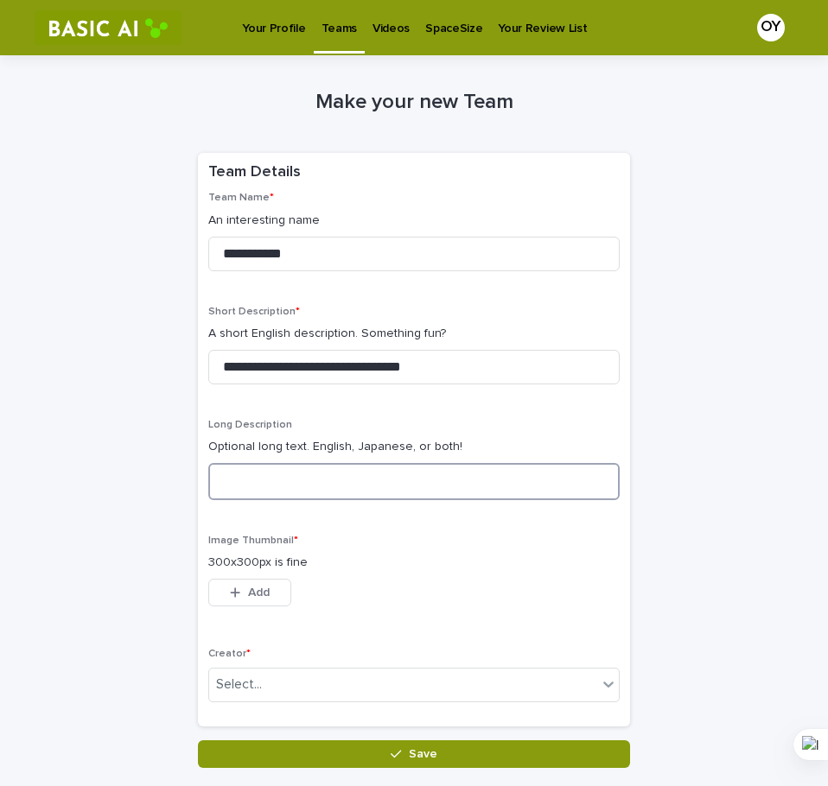
click at [270, 489] on textarea at bounding box center [413, 481] width 411 height 37
click at [350, 566] on p "300x300px is fine" at bounding box center [413, 563] width 411 height 18
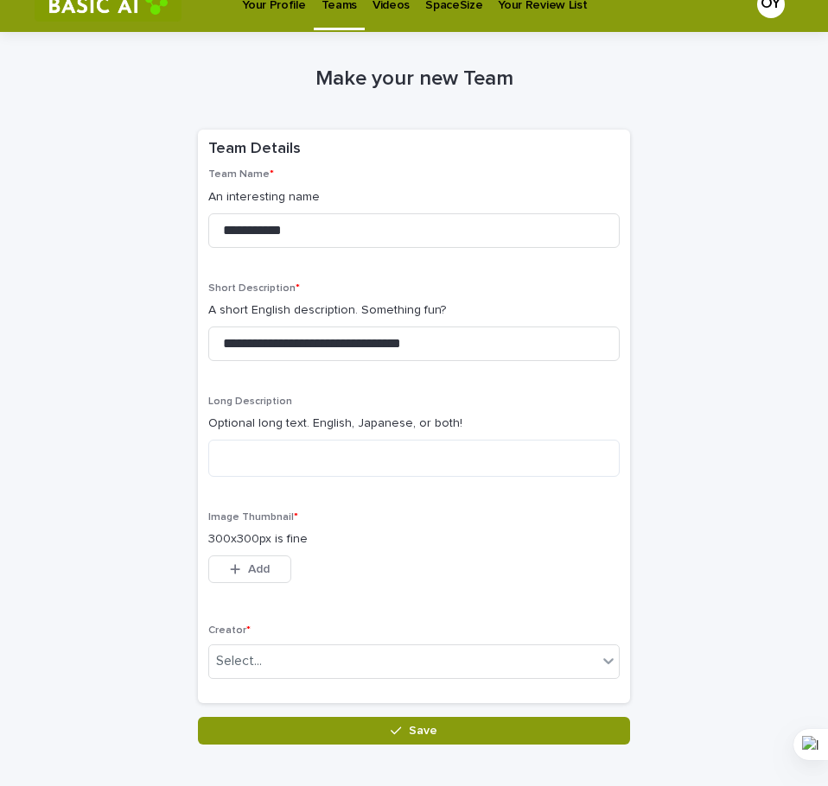
scroll to position [29, 0]
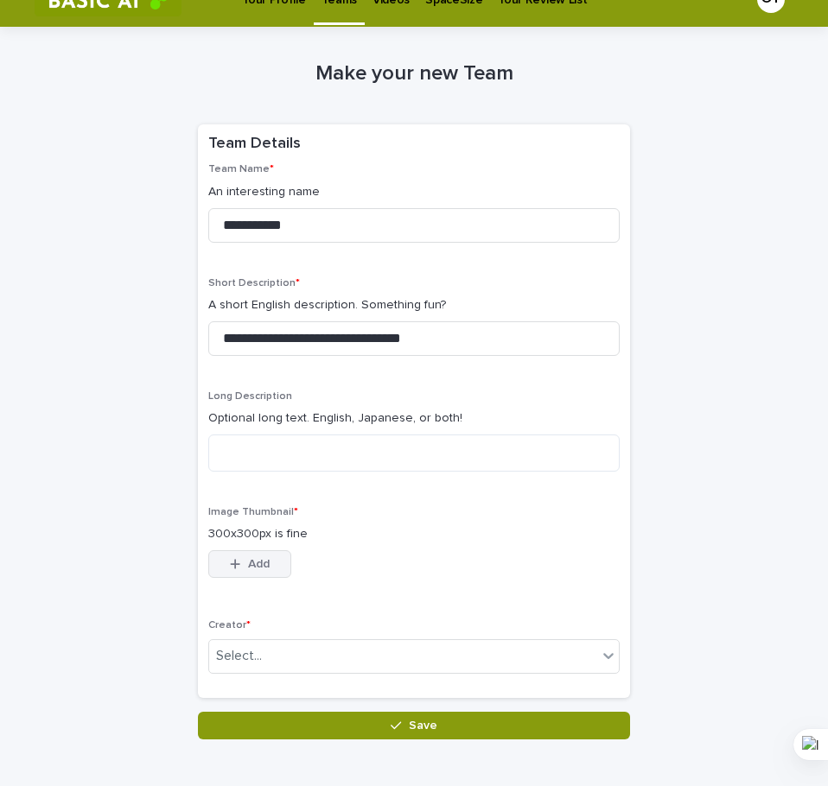
click at [264, 565] on button "Add" at bounding box center [249, 564] width 83 height 28
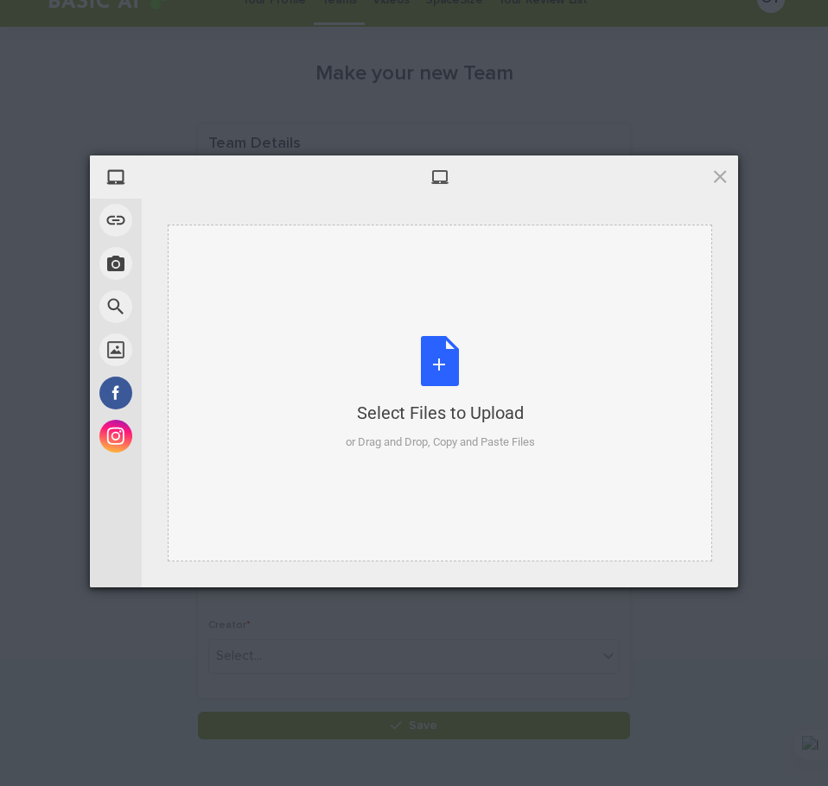
click at [371, 352] on div "Select Files to Upload or Drag and Drop, Copy and Paste Files" at bounding box center [440, 393] width 189 height 115
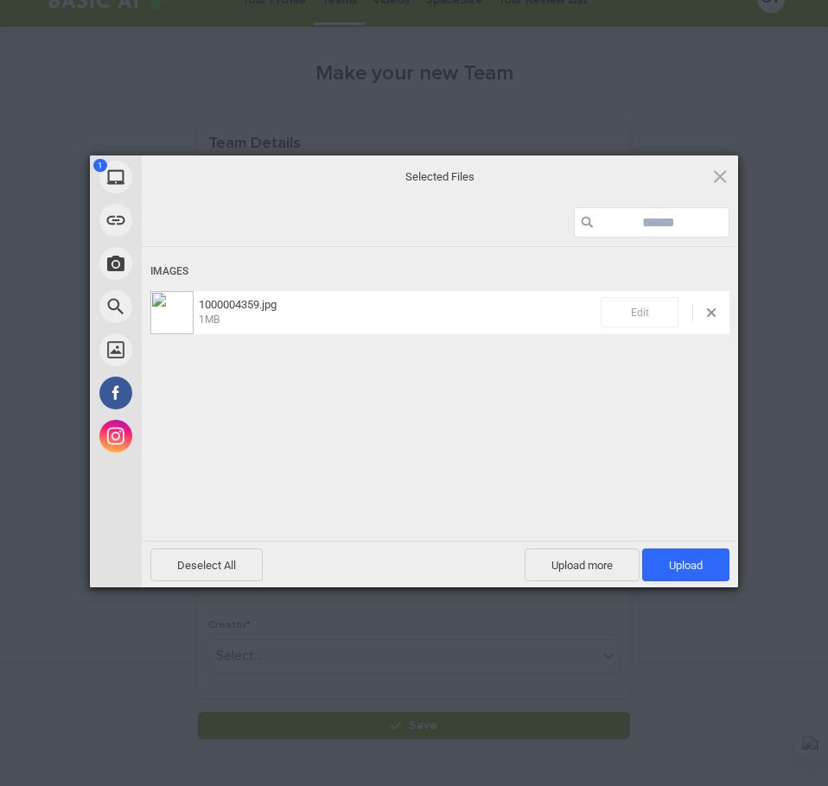
click at [645, 309] on span "Edit" at bounding box center [639, 312] width 78 height 30
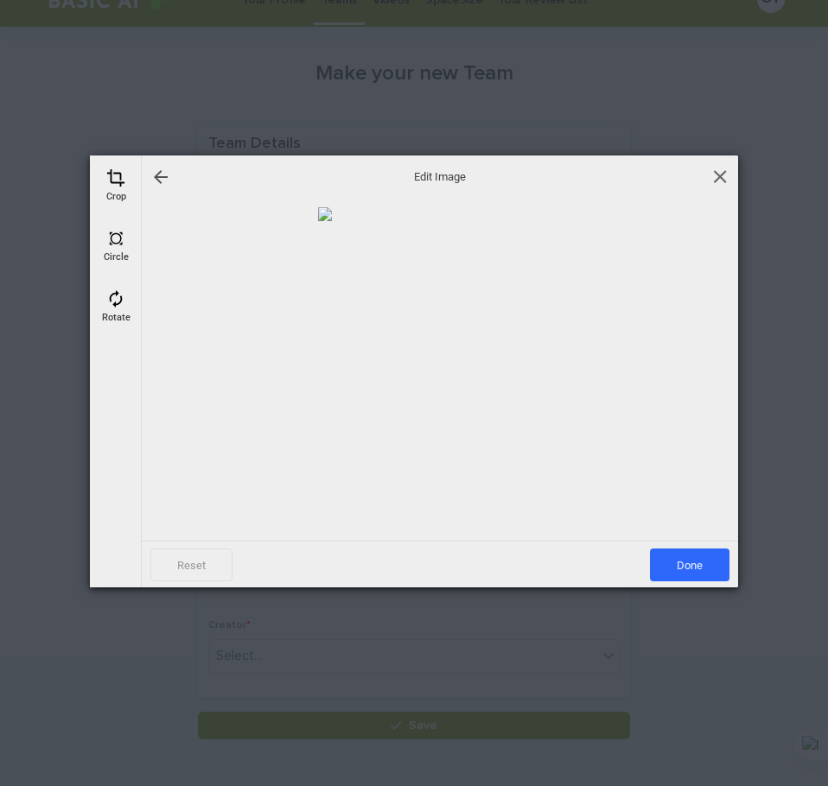
click at [725, 181] on span at bounding box center [719, 176] width 19 height 19
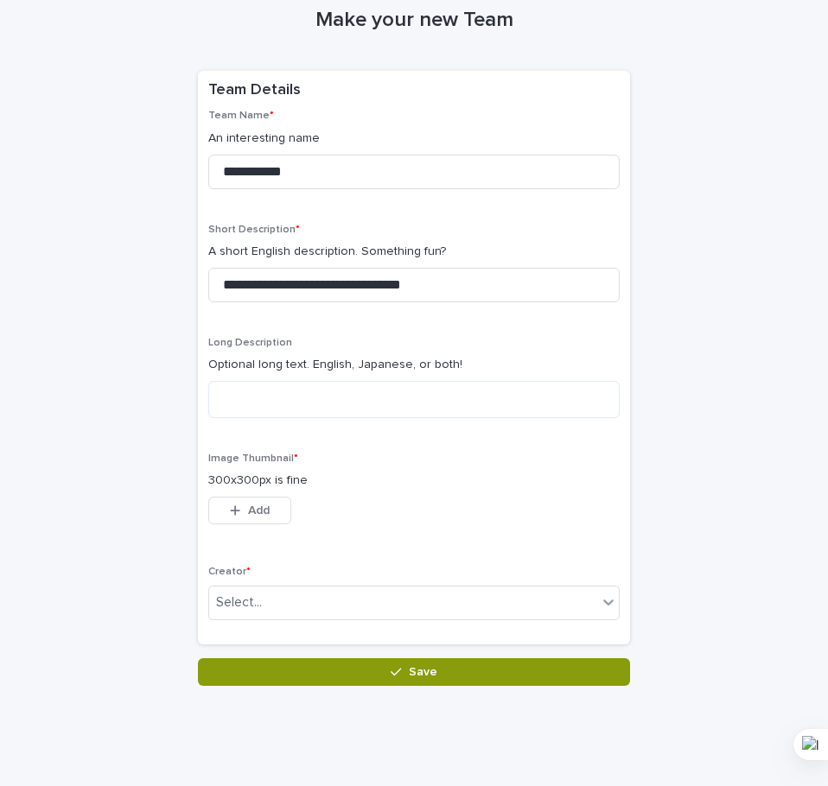
scroll to position [93, 0]
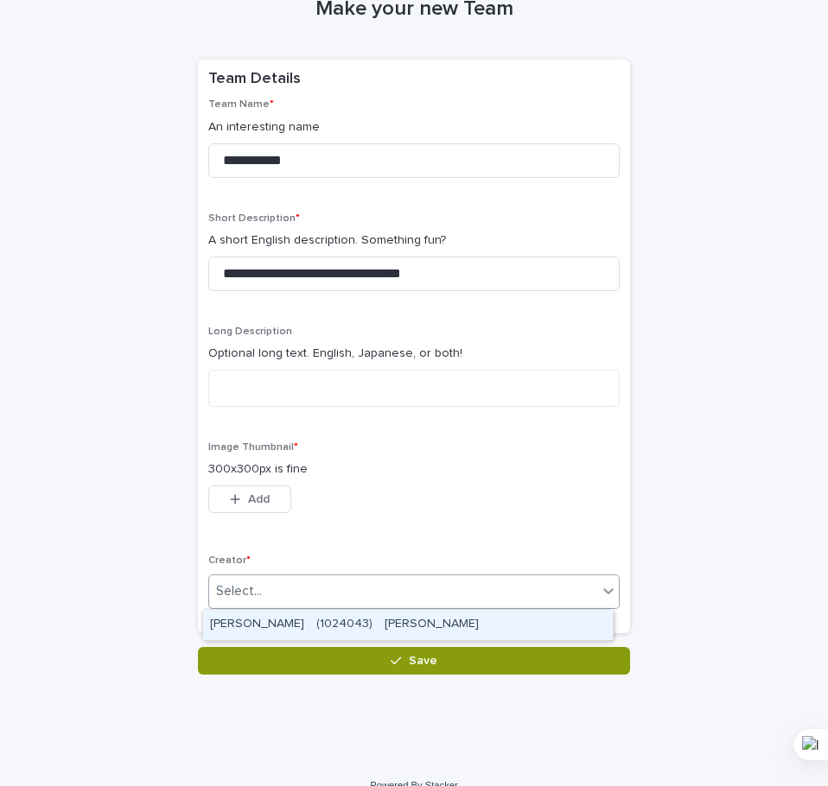
click at [322, 604] on div "Select..." at bounding box center [403, 591] width 388 height 29
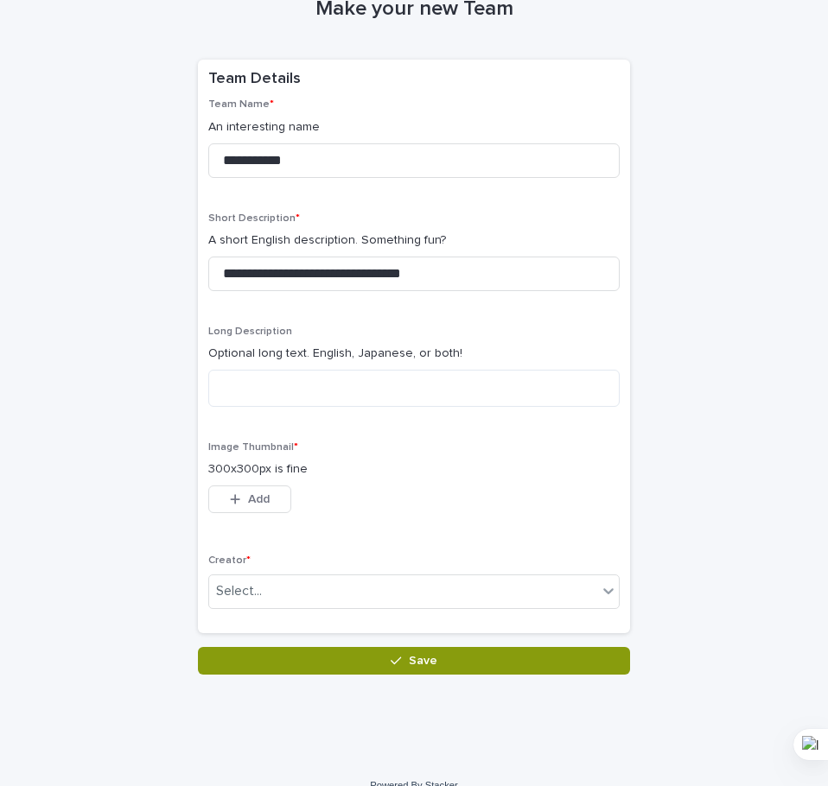
click at [354, 537] on div "**********" at bounding box center [413, 360] width 411 height 524
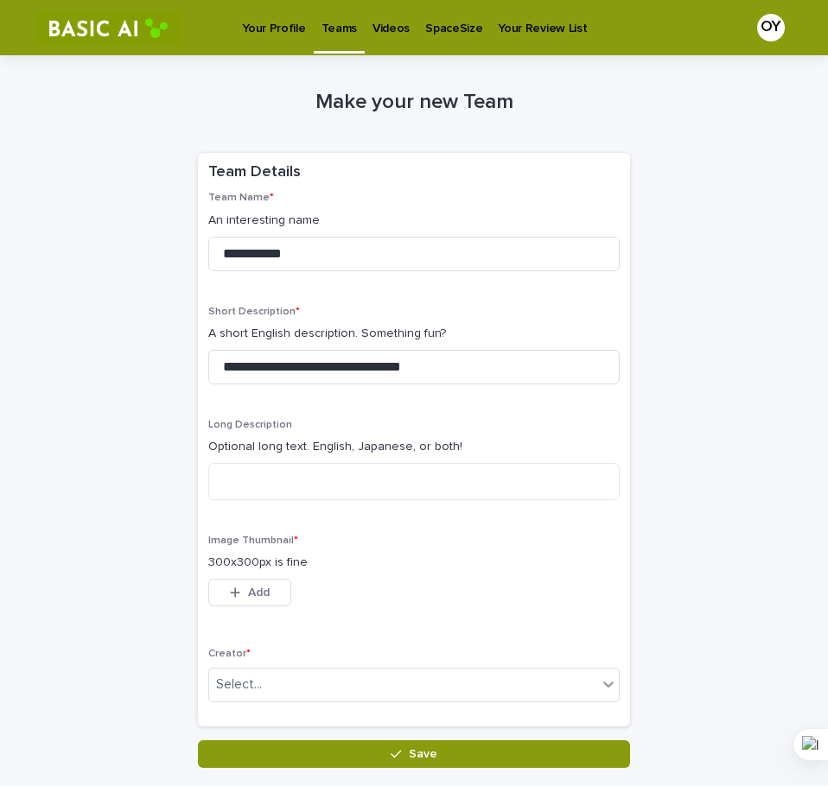
click at [345, 19] on p "Teams" at bounding box center [338, 18] width 35 height 36
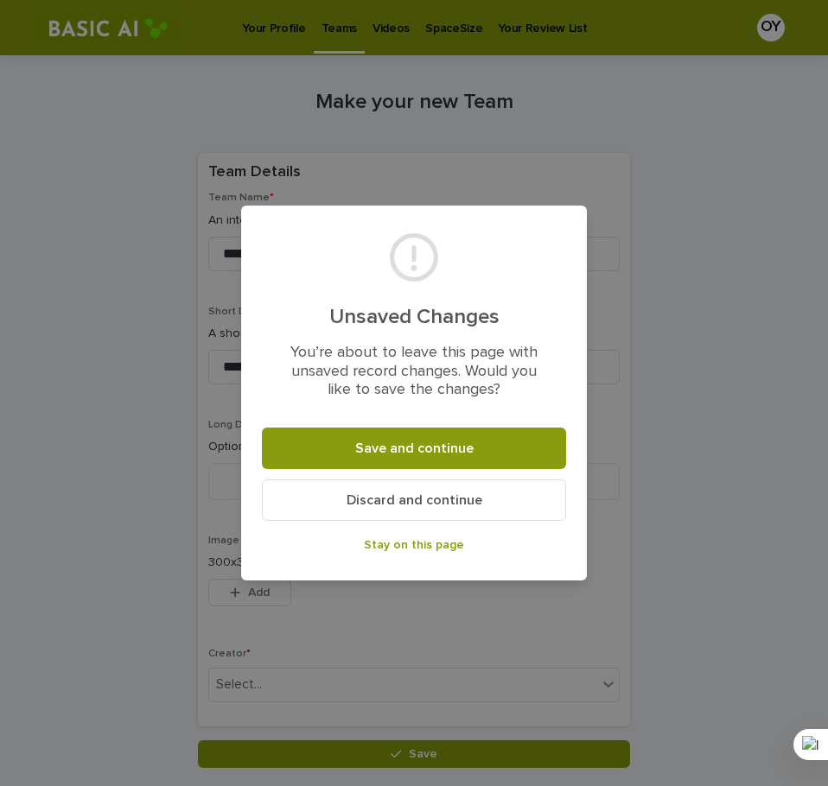
click at [469, 500] on span "Discard and continue" at bounding box center [414, 500] width 136 height 14
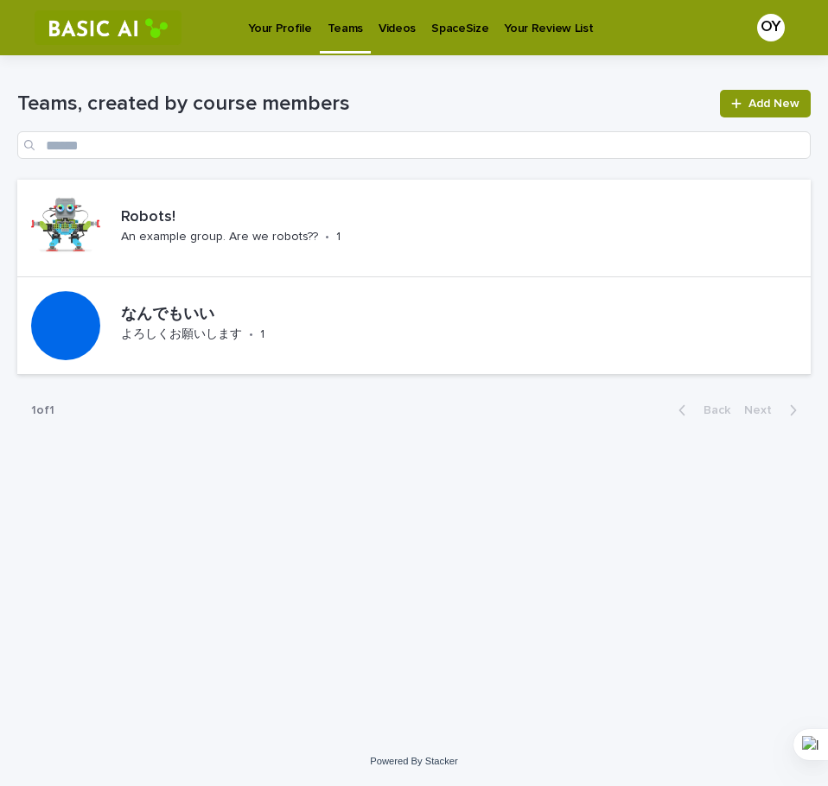
click at [405, 48] on link "Videos" at bounding box center [397, 27] width 53 height 54
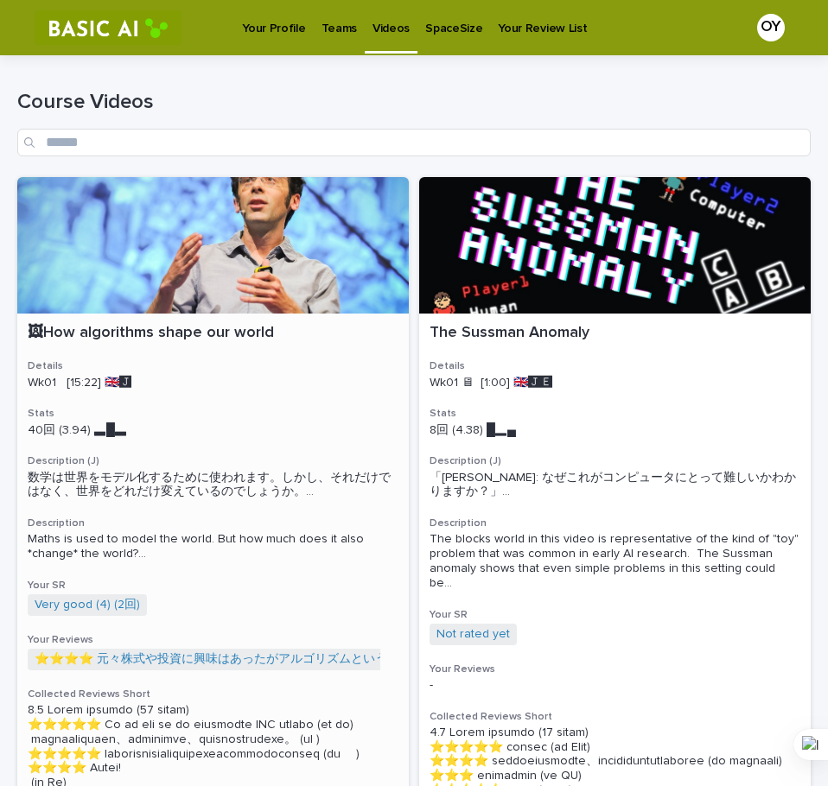
click at [188, 246] on div at bounding box center [212, 245] width 391 height 137
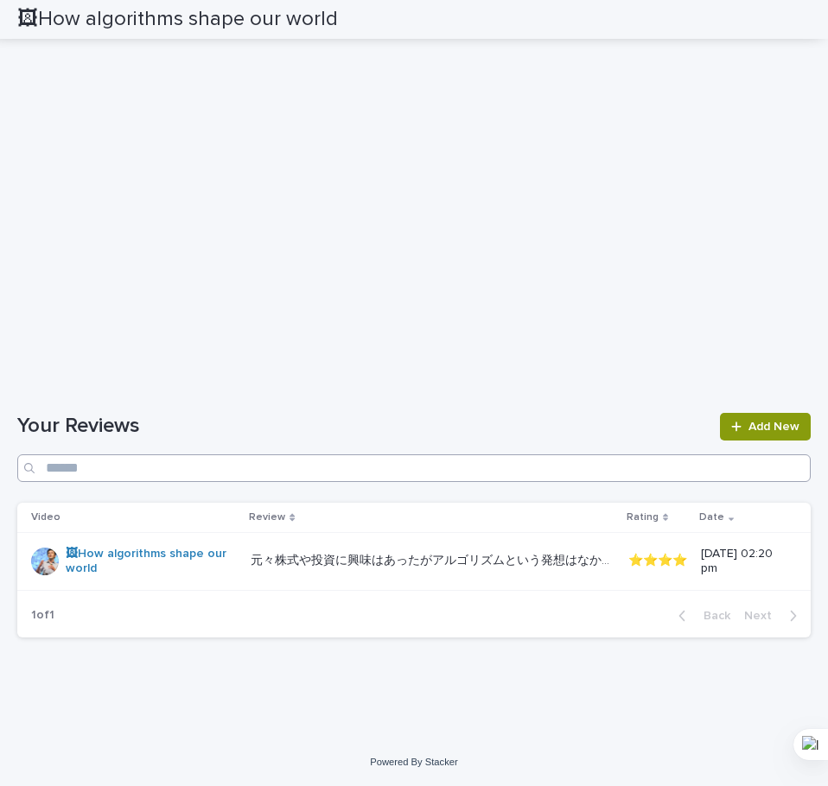
scroll to position [3074, 0]
click at [689, 21] on div "🖼How algorithms shape our world" at bounding box center [407, 19] width 780 height 39
click at [365, 620] on div "Loading... Saving… Your Reviews Add New Video Review Rating Date 🖼How algorithm…" at bounding box center [413, 514] width 793 height 273
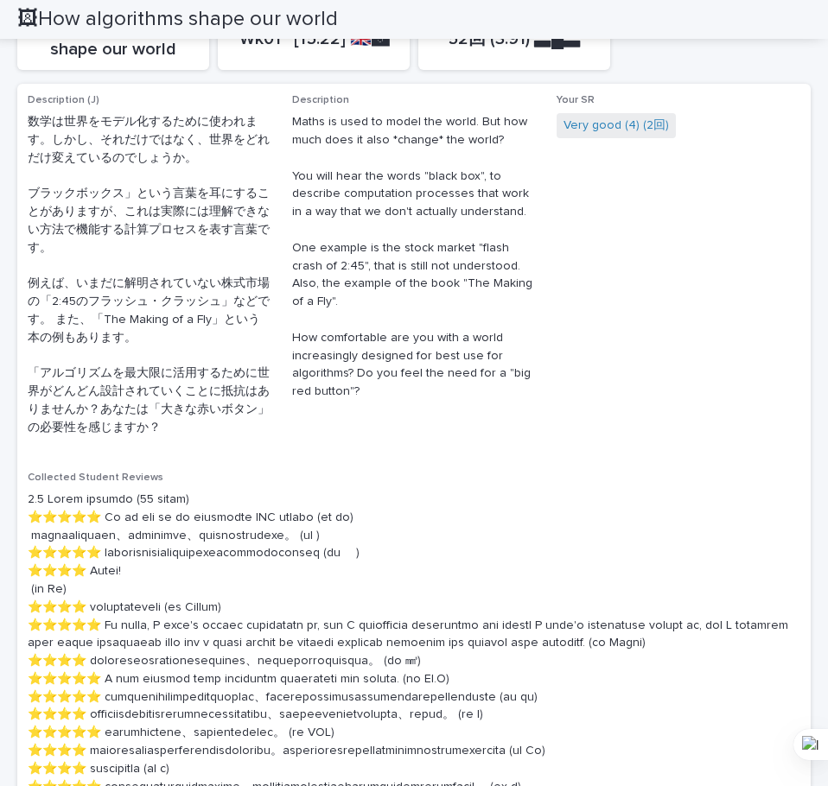
scroll to position [0, 0]
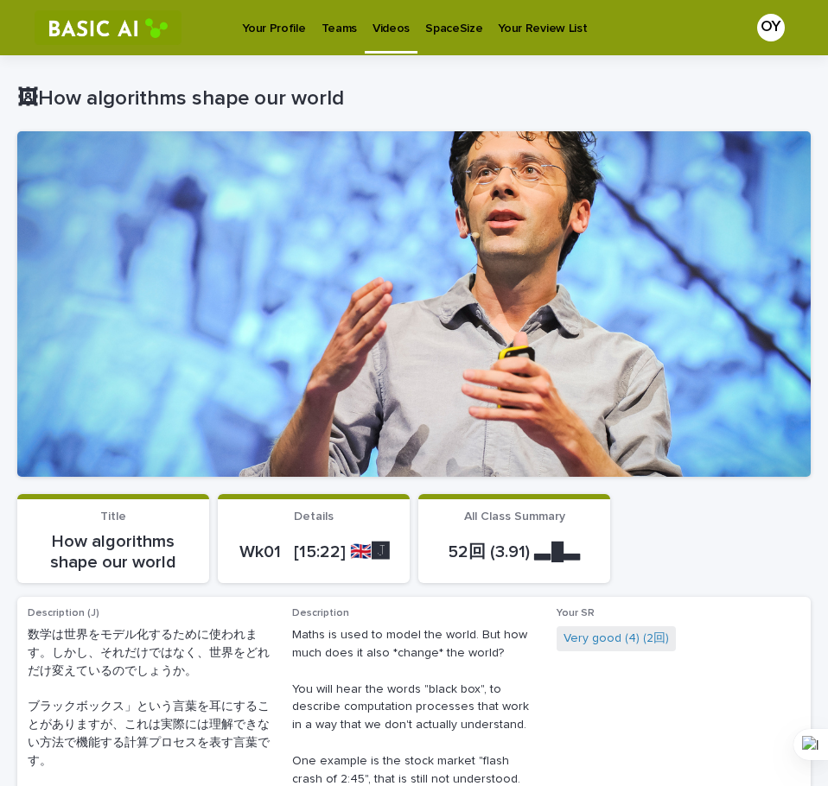
click at [379, 35] on p "Videos" at bounding box center [390, 18] width 37 height 36
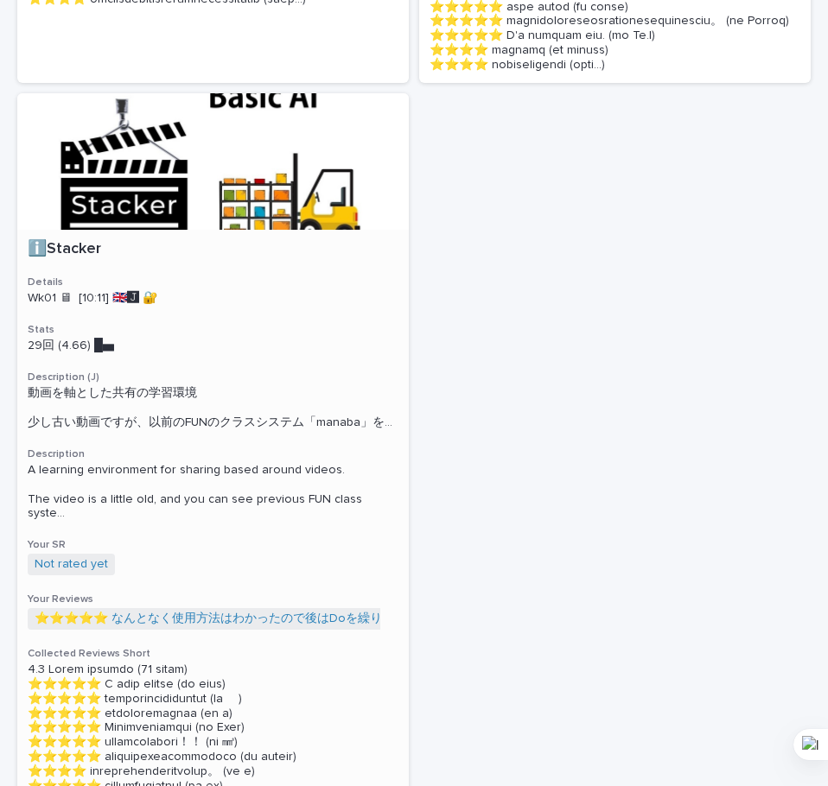
scroll to position [962, 0]
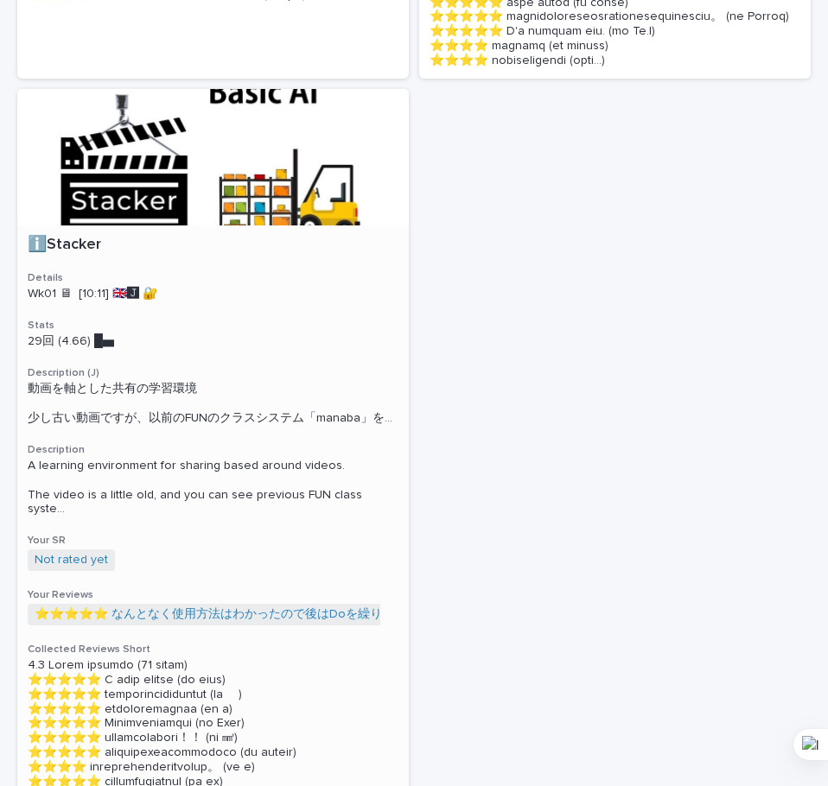
click at [285, 225] on div at bounding box center [212, 157] width 391 height 137
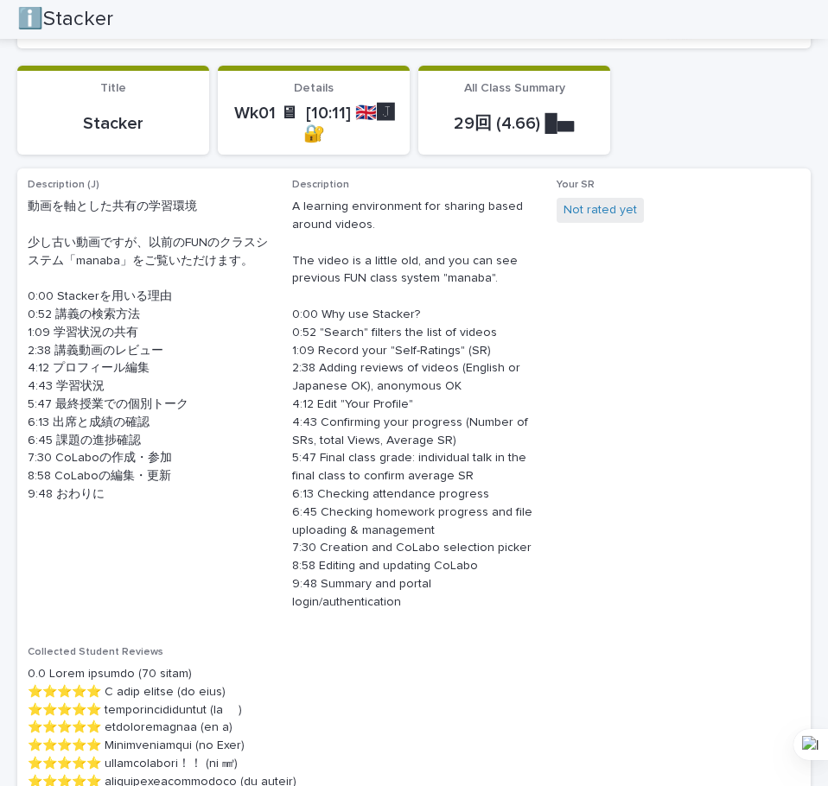
scroll to position [526, 0]
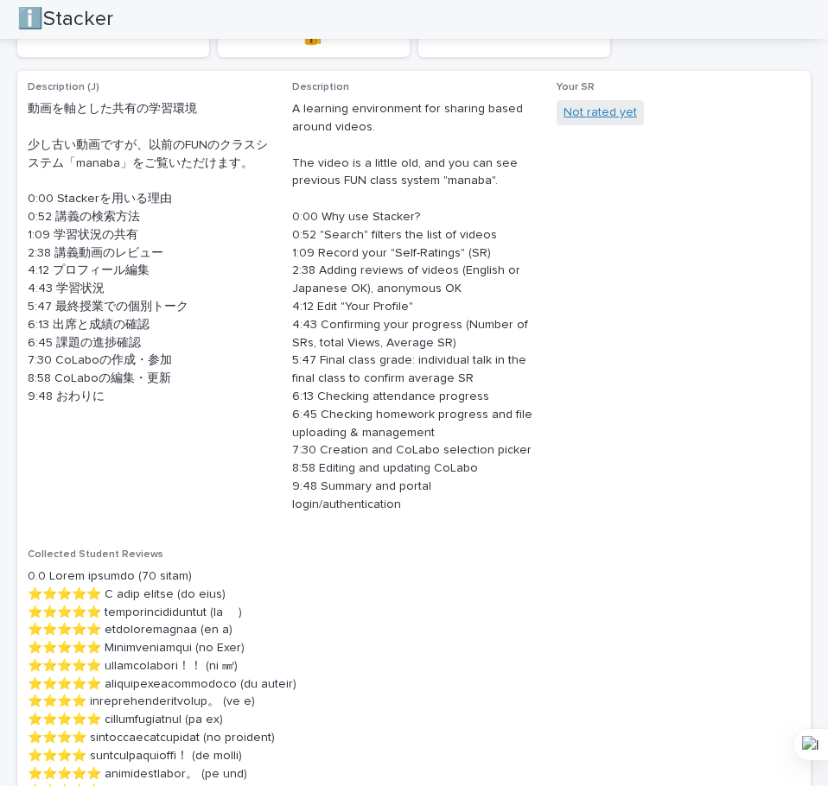
click at [593, 110] on link "Not rated yet" at bounding box center [599, 113] width 73 height 18
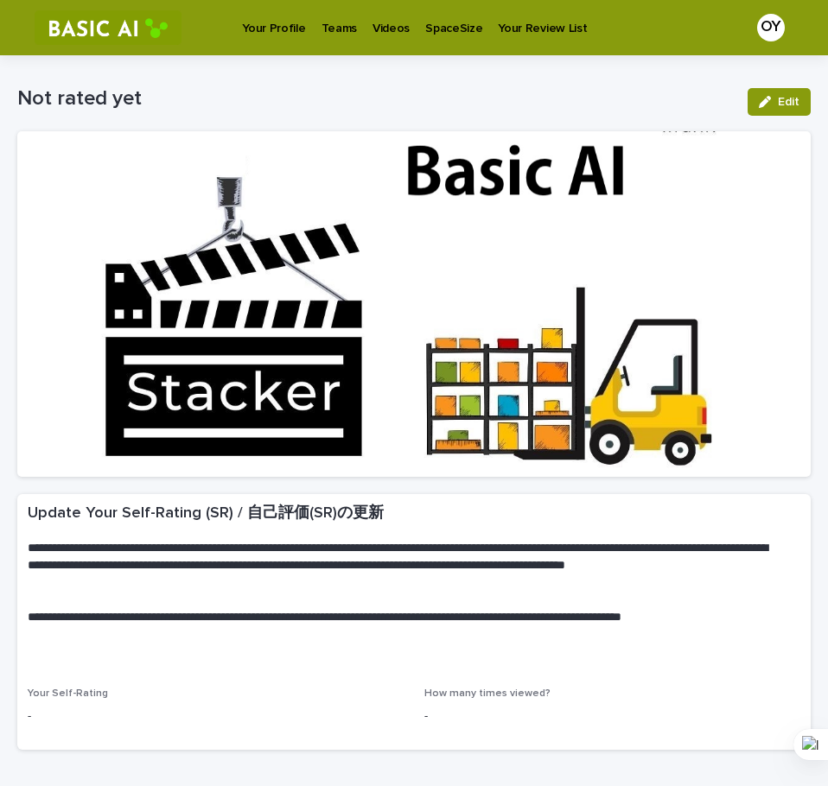
click at [258, 39] on link "Your Profile" at bounding box center [273, 27] width 79 height 54
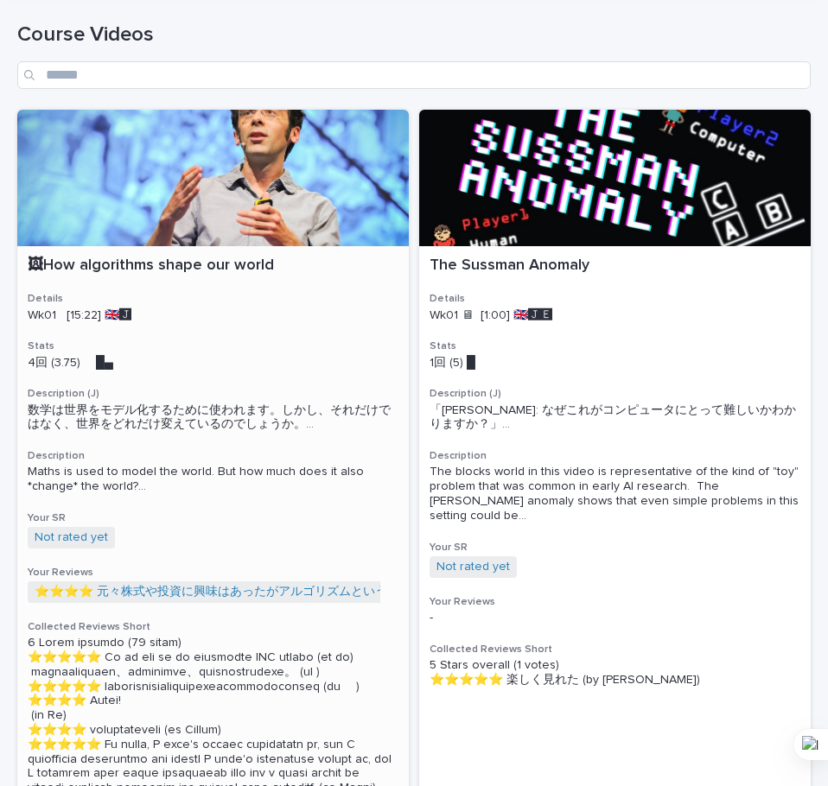
scroll to position [68, 0]
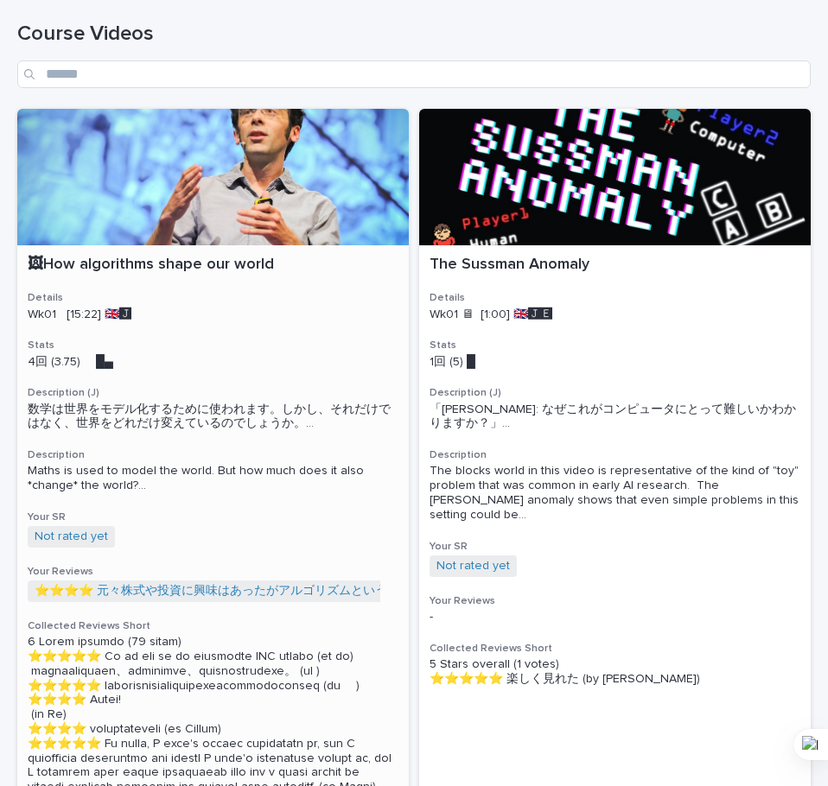
click at [100, 548] on span "Not rated yet" at bounding box center [71, 537] width 87 height 22
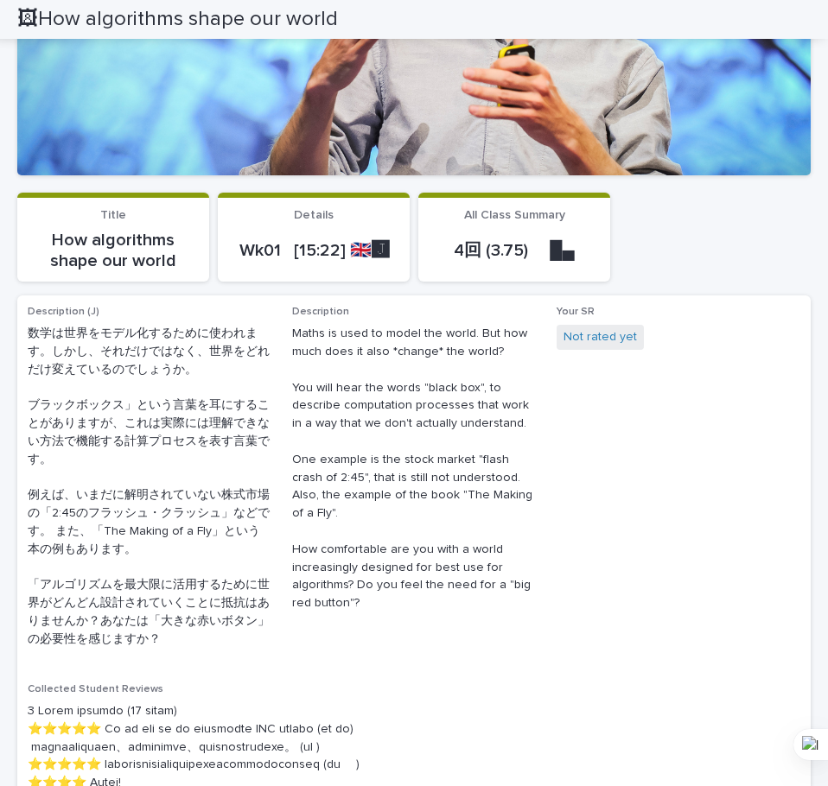
scroll to position [301, 0]
click at [582, 333] on link "Not rated yet" at bounding box center [599, 338] width 73 height 18
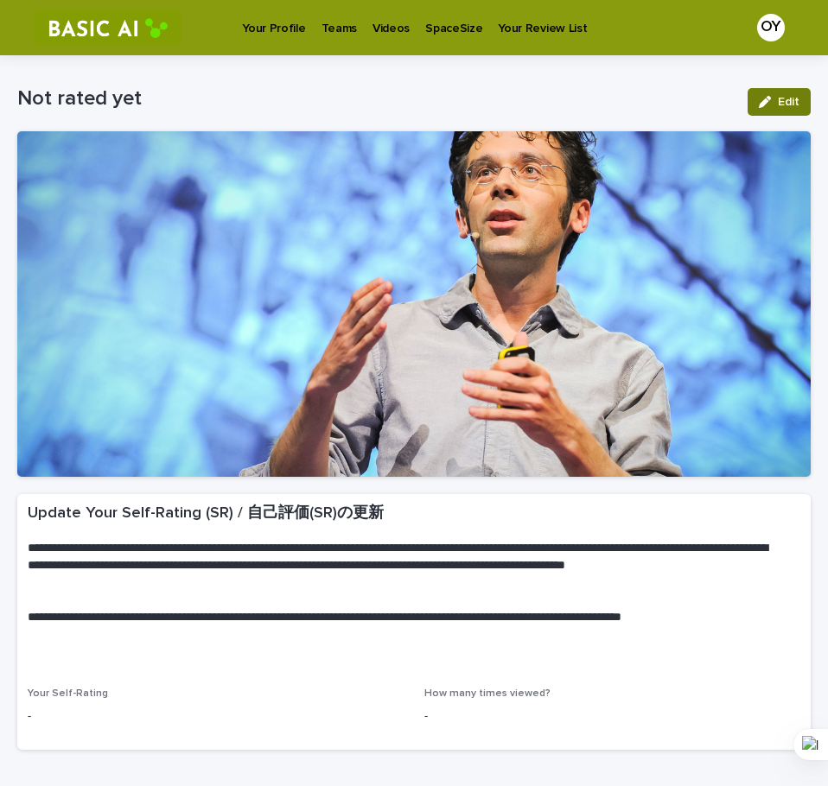
click at [765, 107] on button "Edit" at bounding box center [778, 102] width 63 height 28
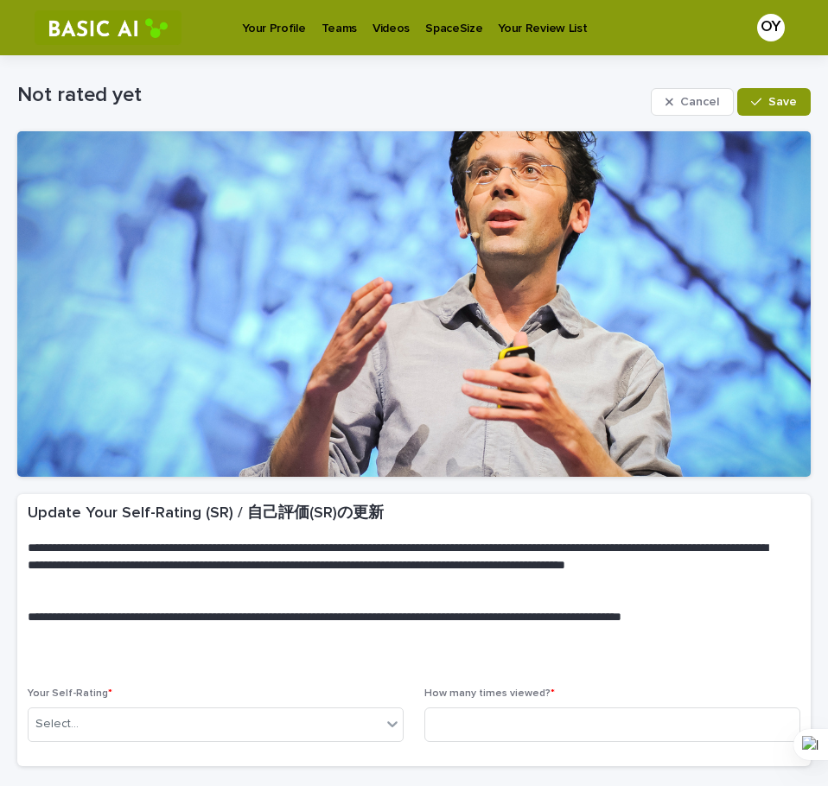
scroll to position [130, 0]
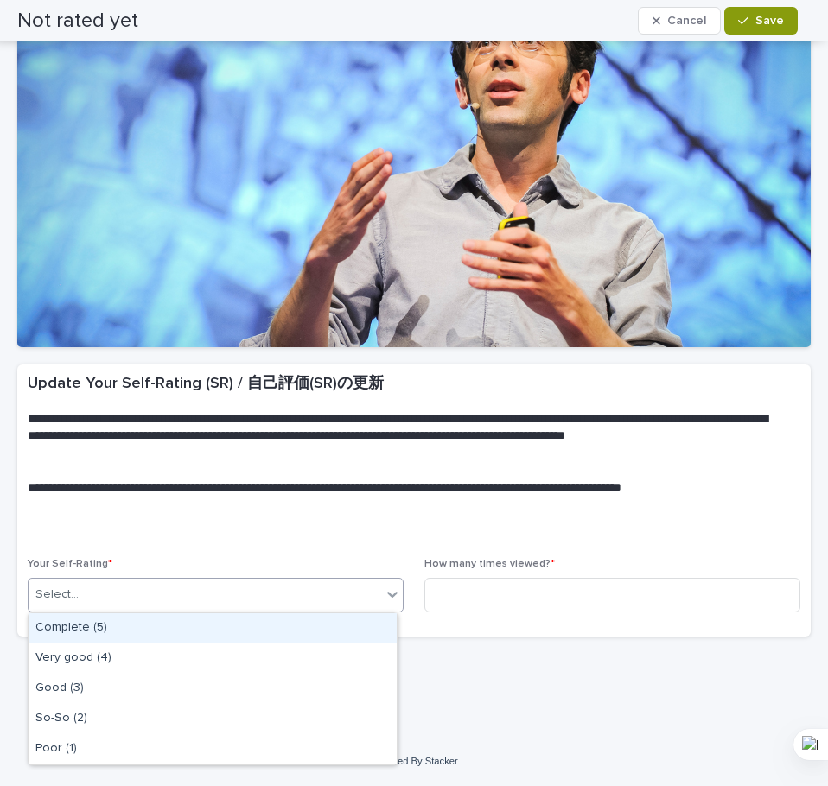
click at [382, 604] on div at bounding box center [392, 594] width 21 height 31
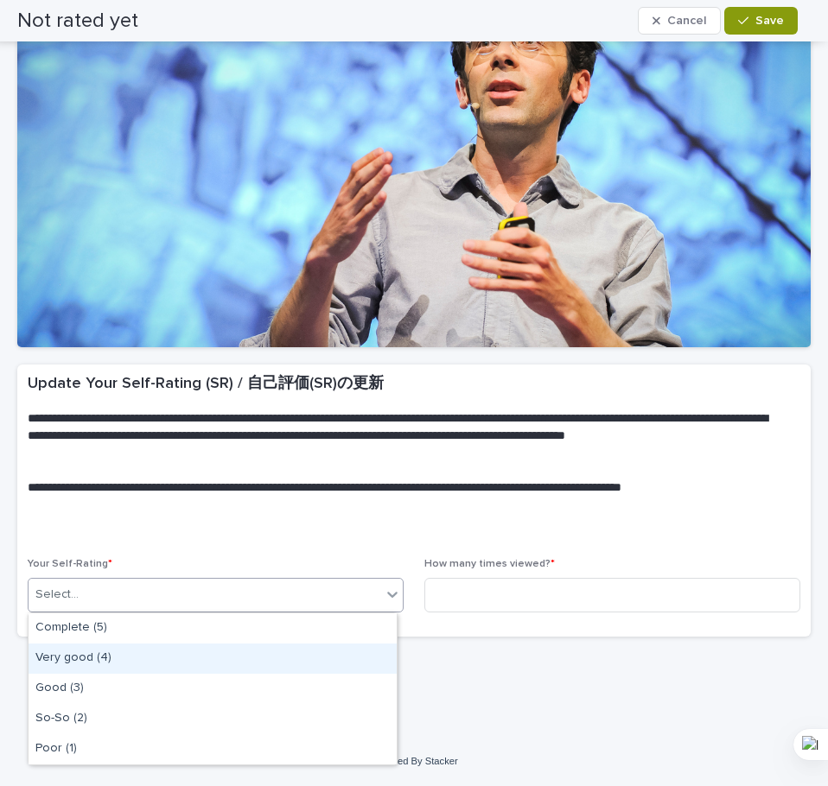
click at [353, 654] on div "Very good (4)" at bounding box center [213, 659] width 368 height 30
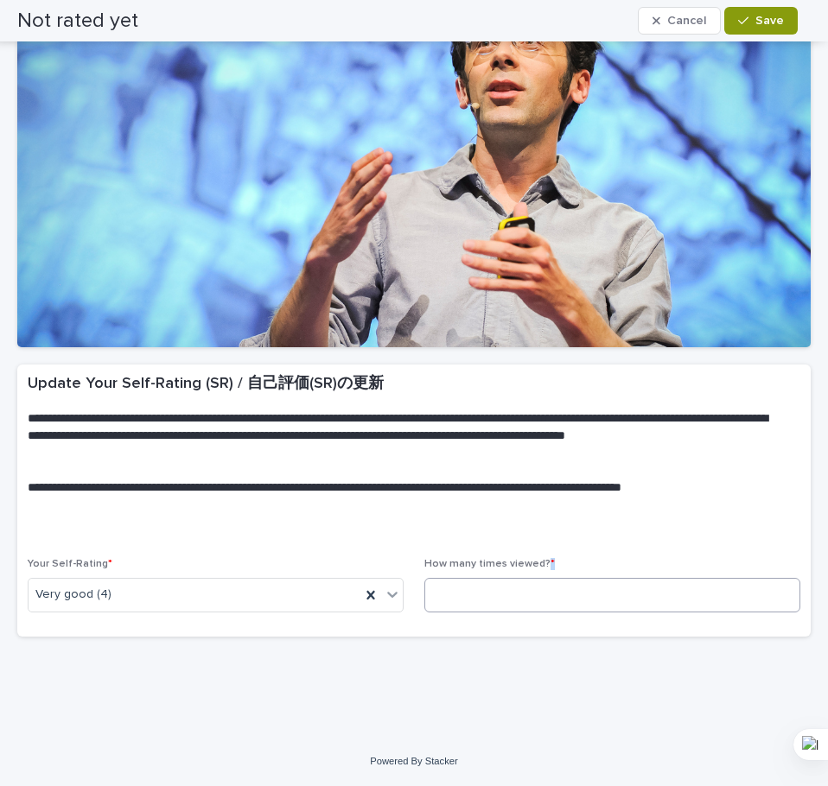
drag, startPoint x: 537, startPoint y: 564, endPoint x: 539, endPoint y: 589, distance: 25.1
click at [539, 589] on div "How many times viewed? *" at bounding box center [612, 591] width 376 height 67
click at [539, 589] on input at bounding box center [612, 595] width 376 height 35
type input "*"
click at [748, 22] on icon "button" at bounding box center [743, 21] width 10 height 12
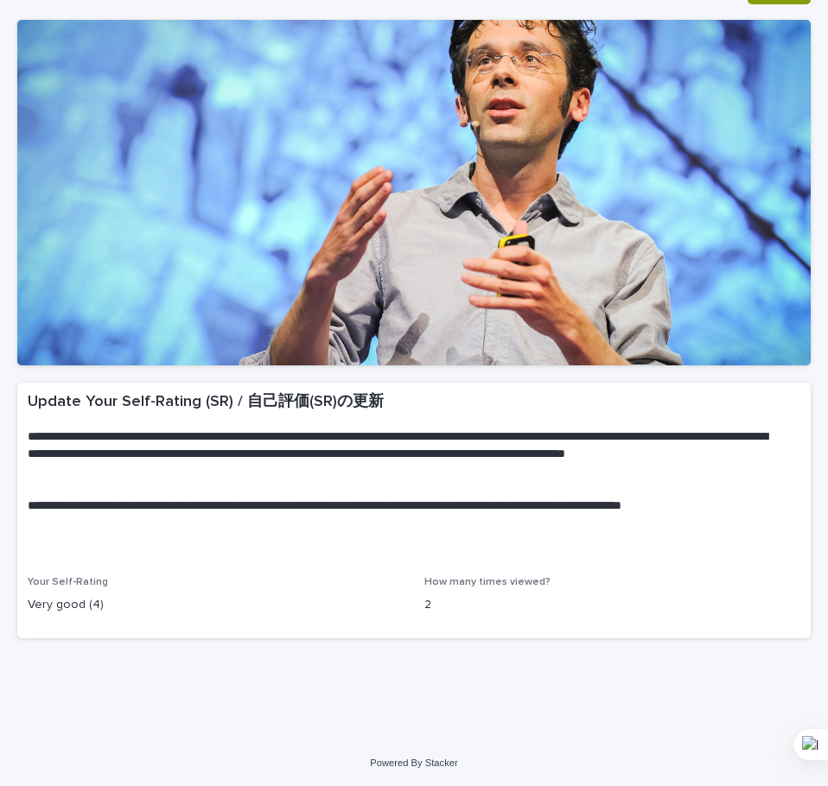
scroll to position [0, 0]
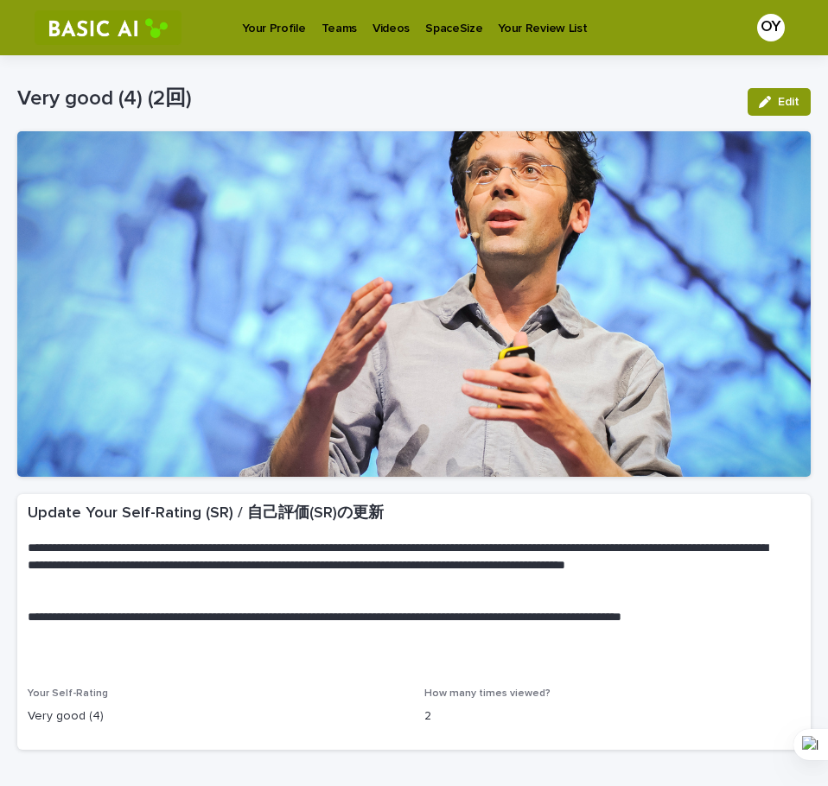
click at [372, 27] on p "Videos" at bounding box center [390, 18] width 37 height 36
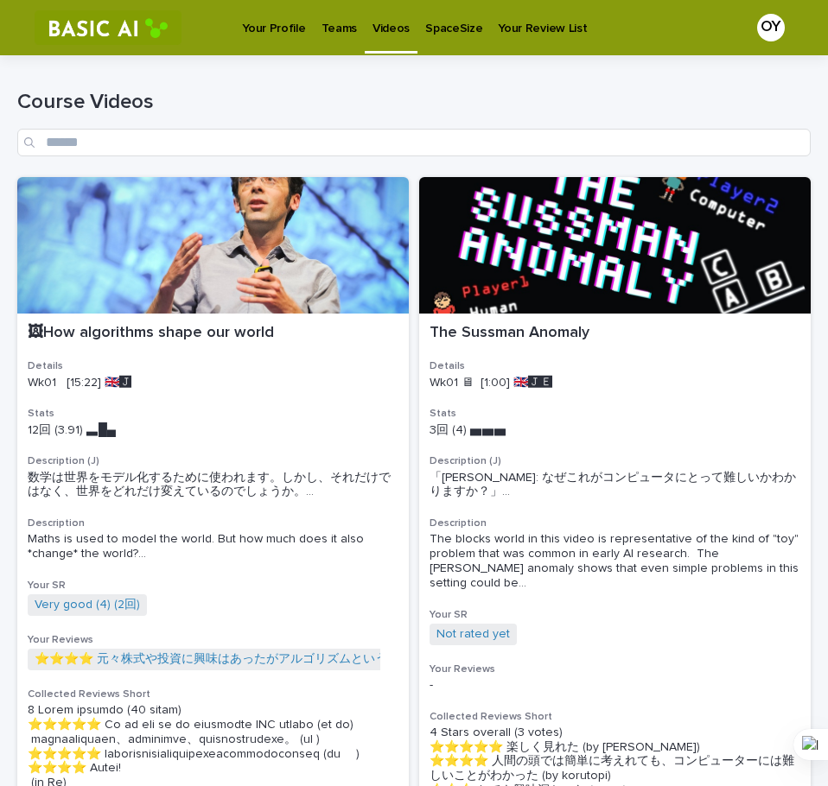
click at [535, 27] on p "Your Review List" at bounding box center [542, 18] width 89 height 36
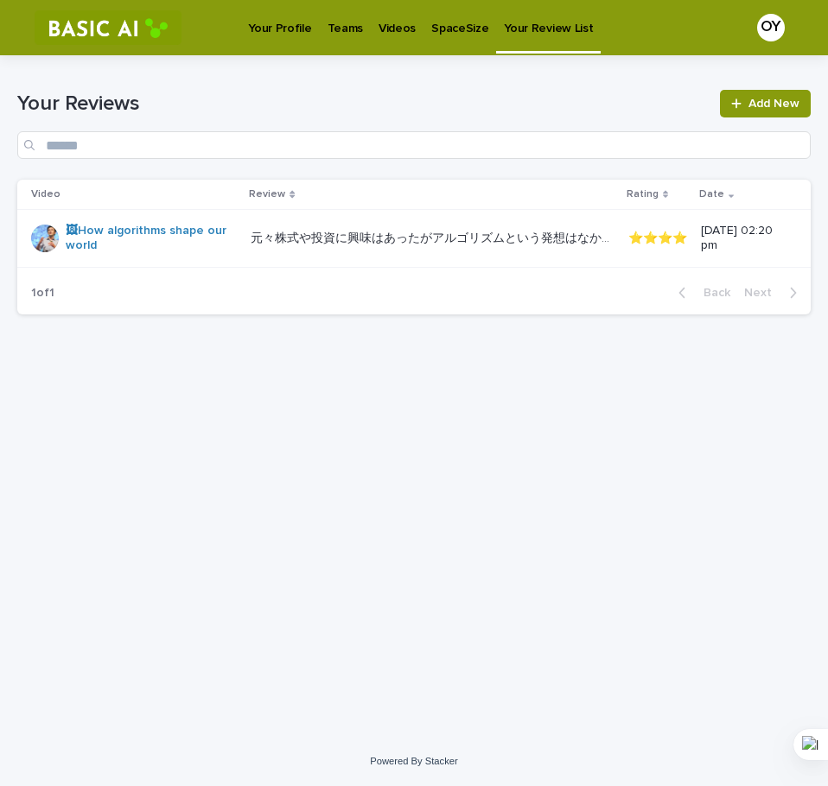
click at [441, 28] on p "SpaceSize" at bounding box center [459, 18] width 57 height 36
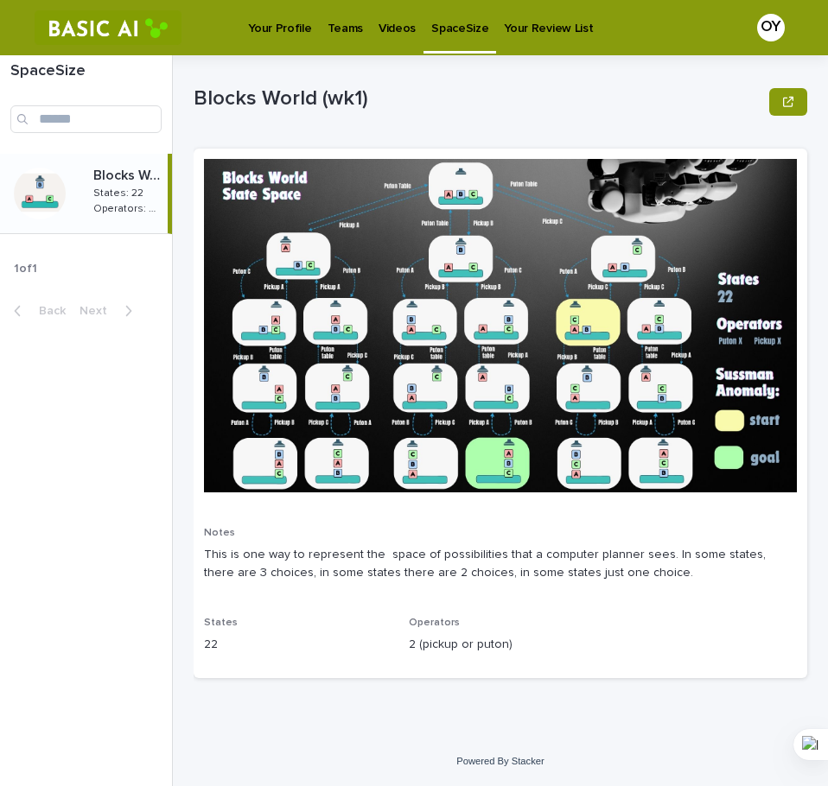
click at [388, 31] on p "Videos" at bounding box center [396, 18] width 37 height 36
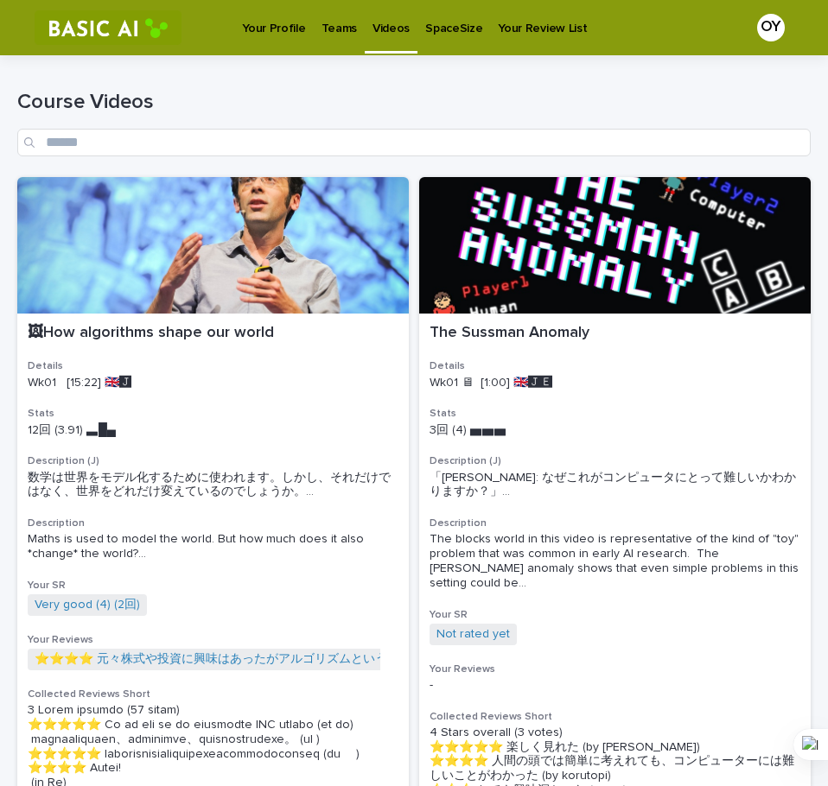
click at [283, 29] on p "Your Profile" at bounding box center [273, 18] width 63 height 36
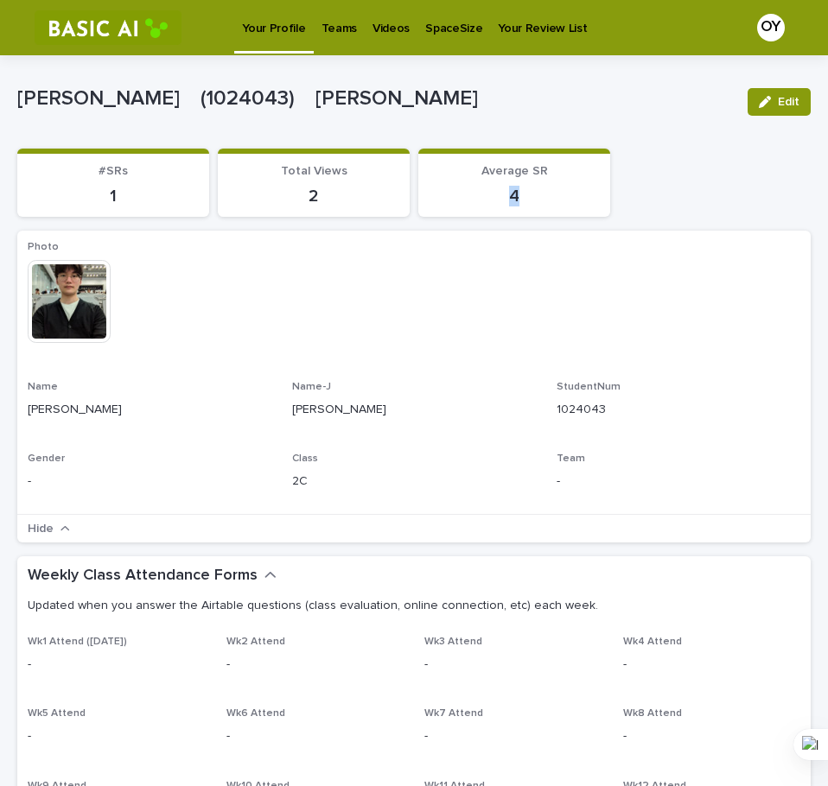
drag, startPoint x: 555, startPoint y: 173, endPoint x: 511, endPoint y: 193, distance: 47.6
click at [511, 193] on div "Average SR 4" at bounding box center [514, 185] width 171 height 42
click at [511, 193] on p "4" at bounding box center [514, 196] width 171 height 21
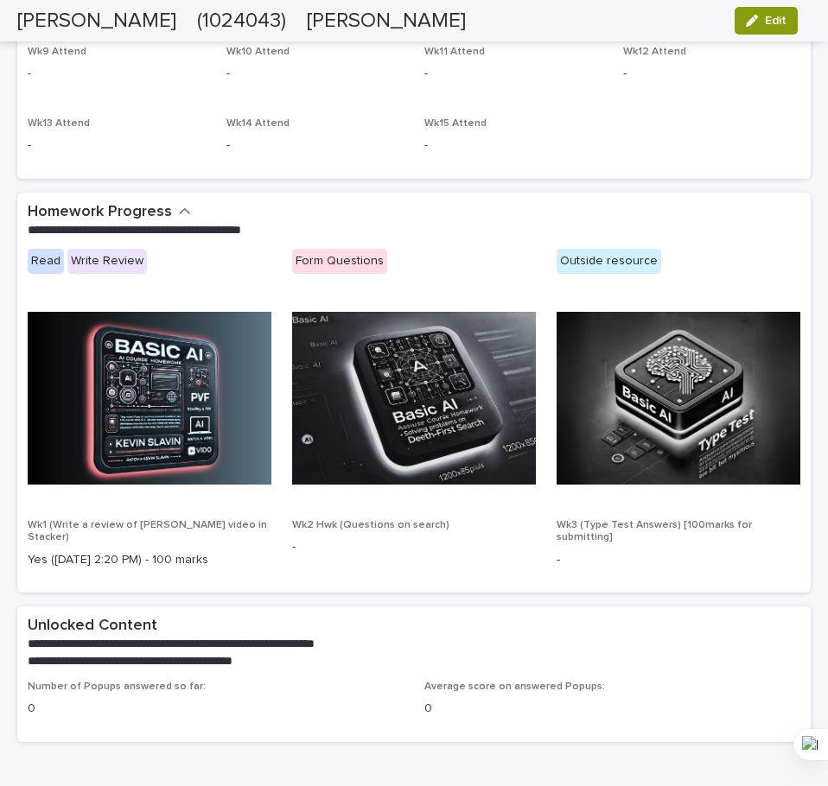
scroll to position [725, 0]
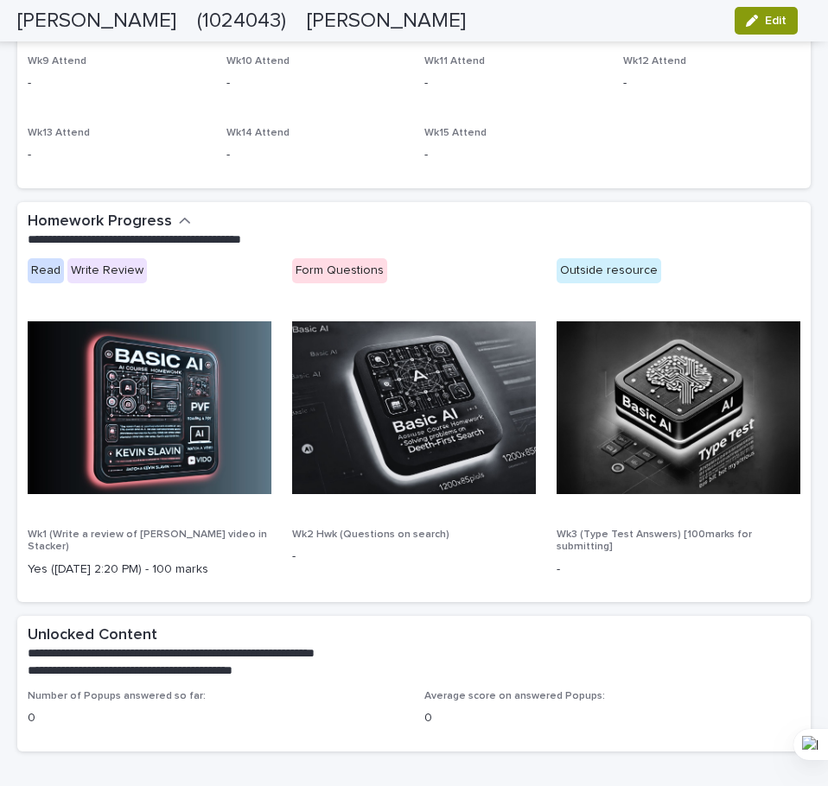
click at [184, 504] on div at bounding box center [150, 414] width 244 height 187
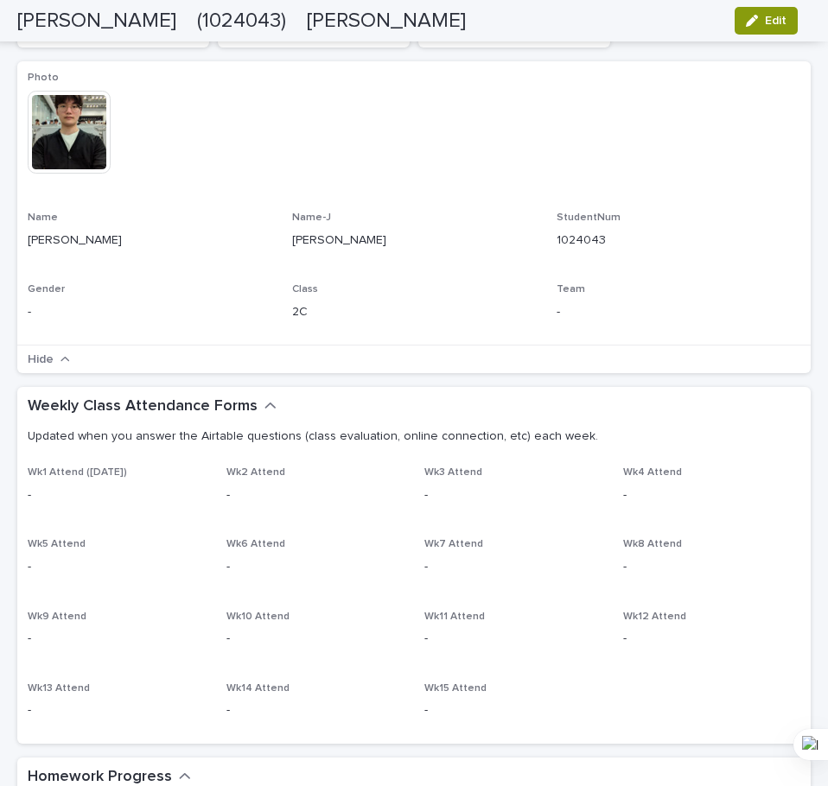
scroll to position [0, 0]
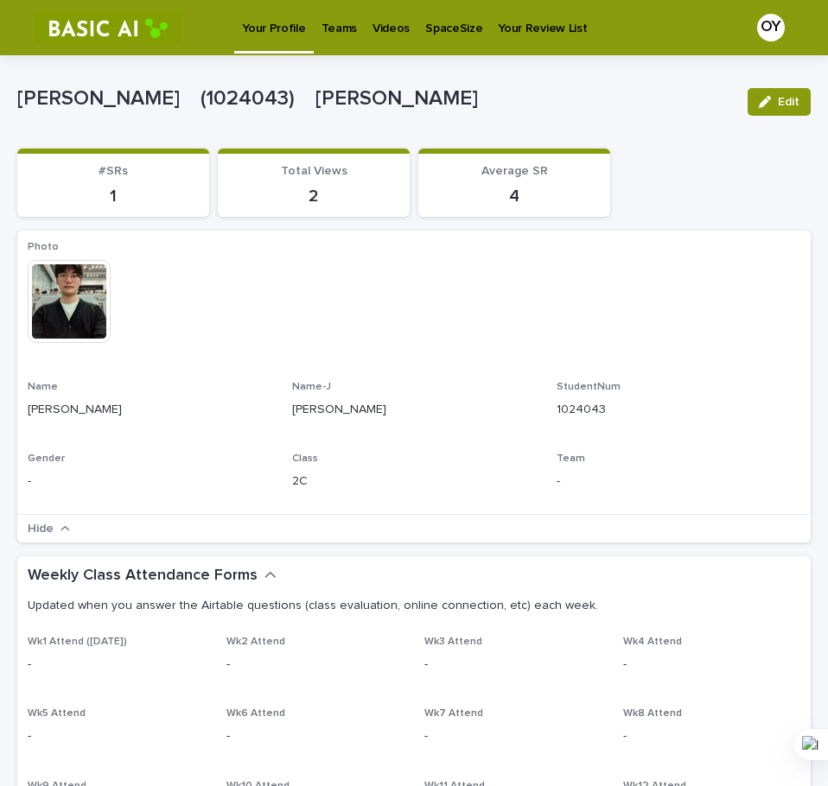
click at [375, 22] on p "Videos" at bounding box center [390, 18] width 37 height 36
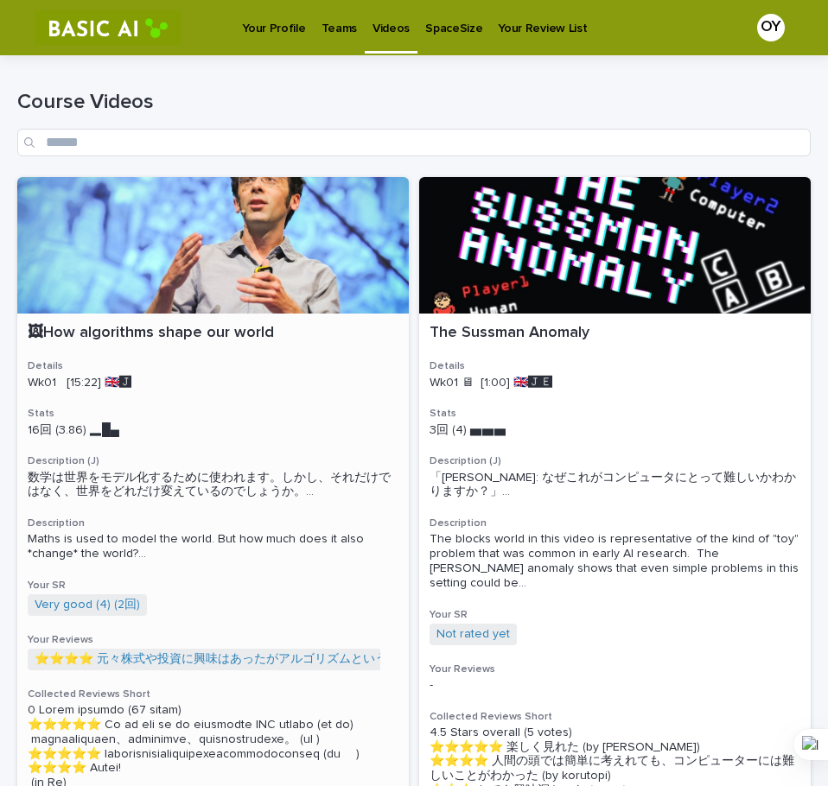
click at [293, 276] on div at bounding box center [212, 245] width 391 height 137
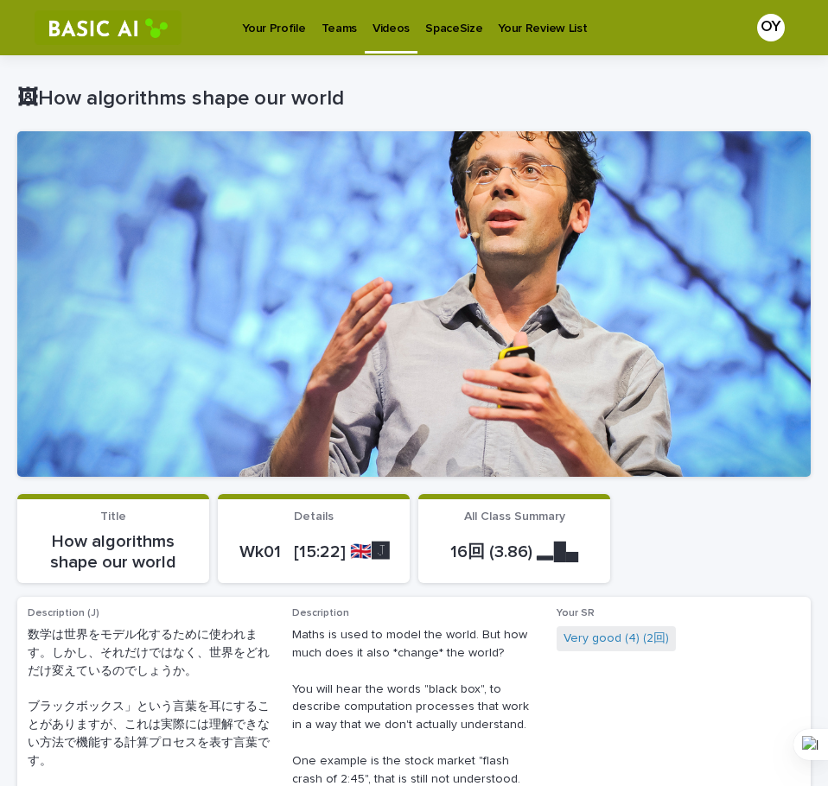
click at [271, 31] on p "Your Profile" at bounding box center [273, 18] width 63 height 36
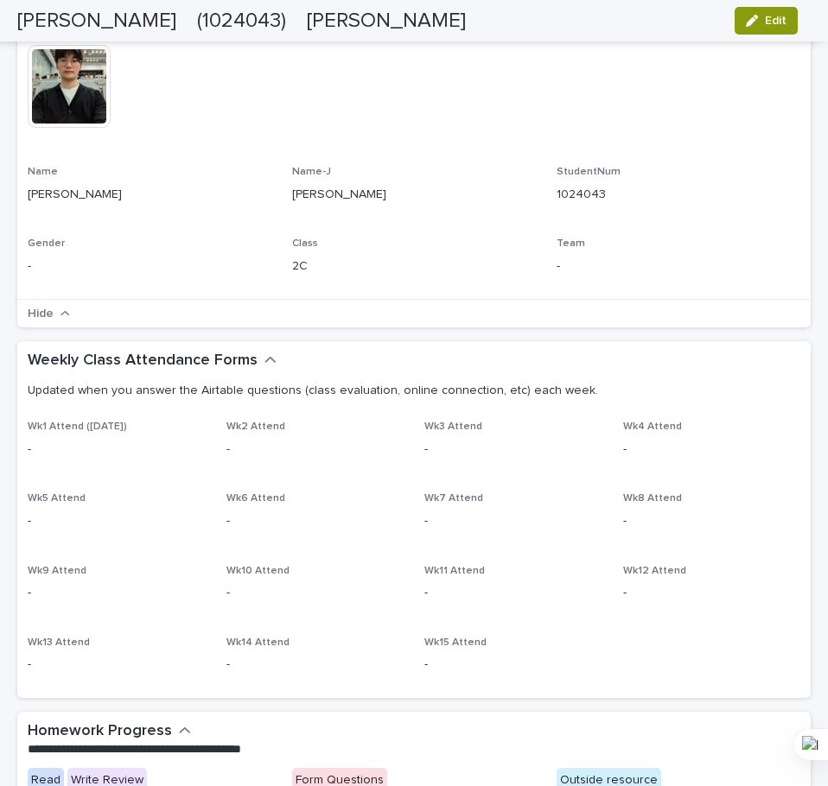
scroll to position [216, 0]
click at [772, 29] on button "Edit" at bounding box center [765, 21] width 63 height 28
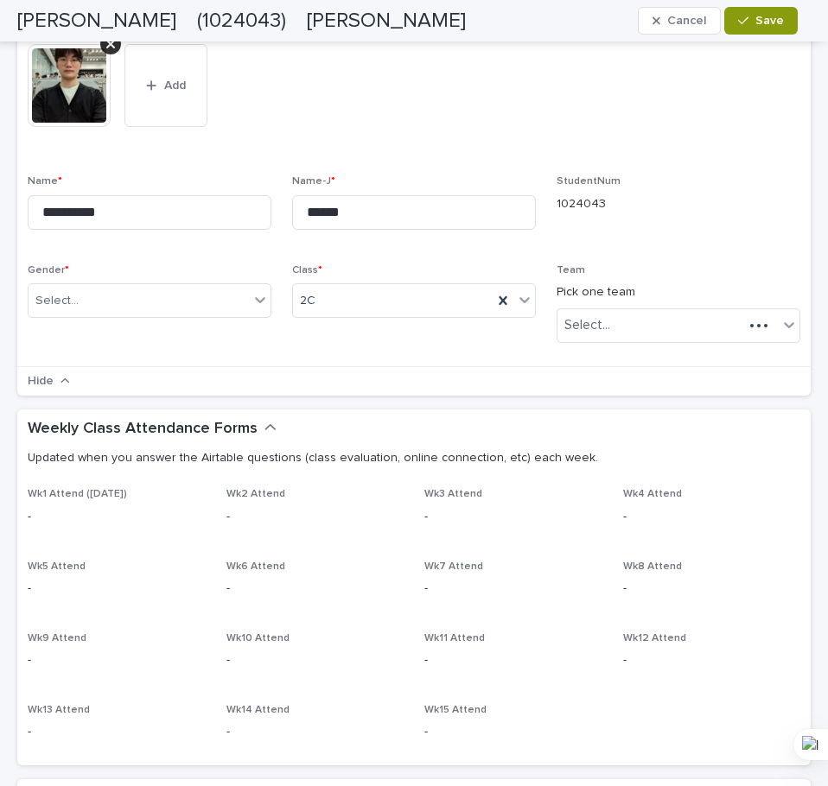
scroll to position [251, 0]
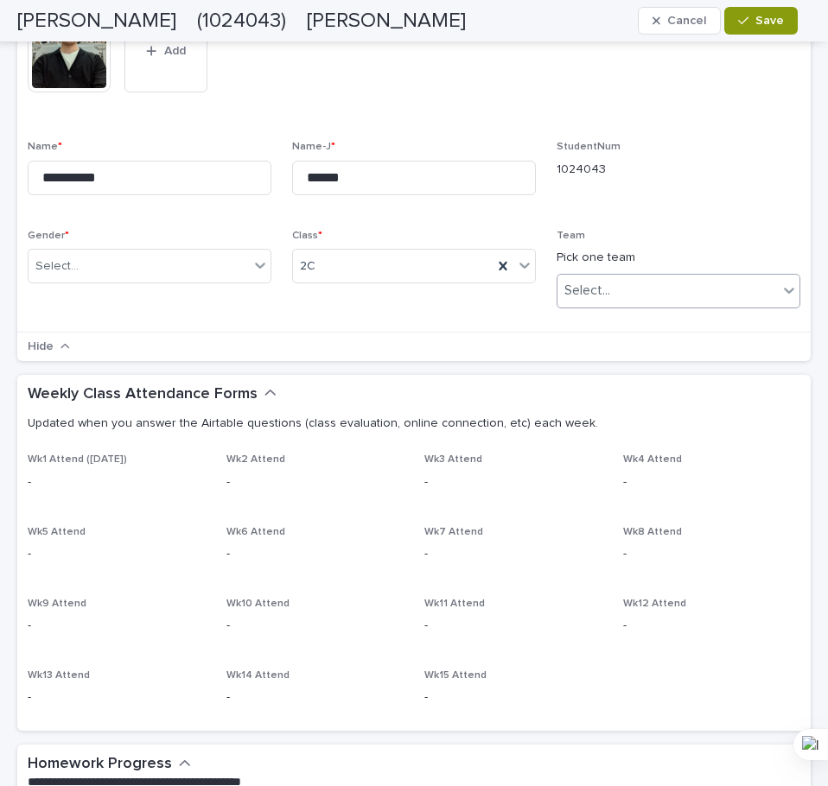
click at [606, 304] on div "Select..." at bounding box center [667, 290] width 220 height 29
click at [652, 353] on div "Hide" at bounding box center [413, 346] width 793 height 29
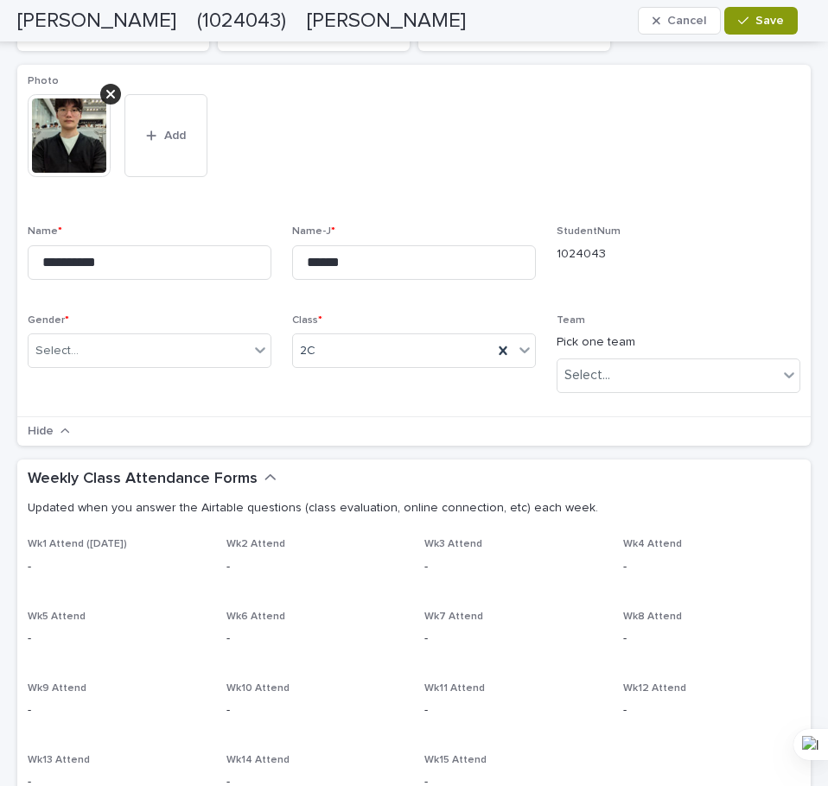
scroll to position [165, 0]
click at [783, 23] on span "Save" at bounding box center [769, 21] width 29 height 12
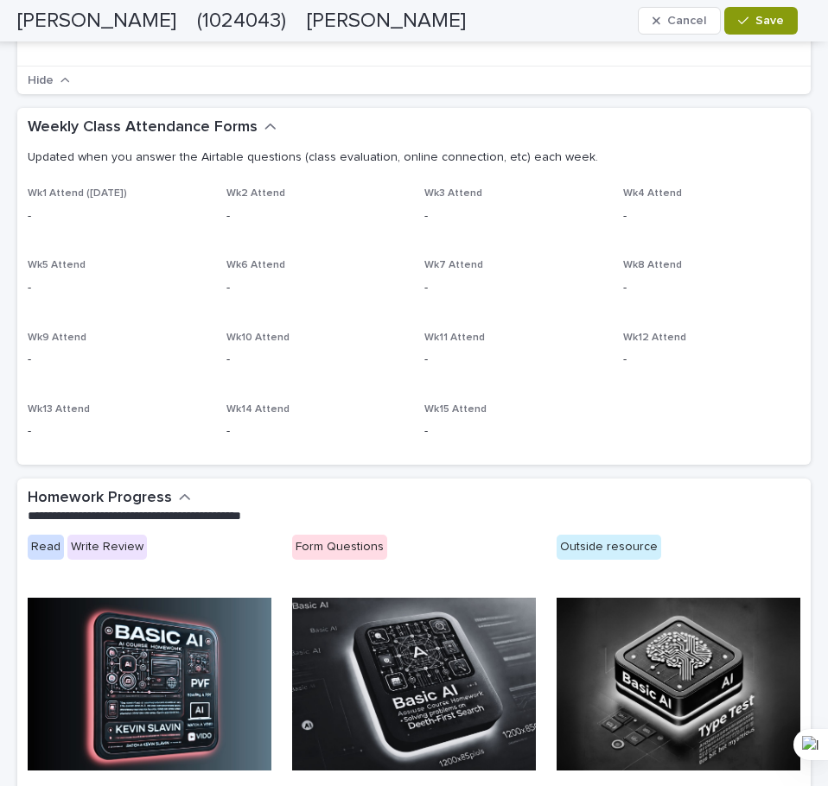
scroll to position [540, 0]
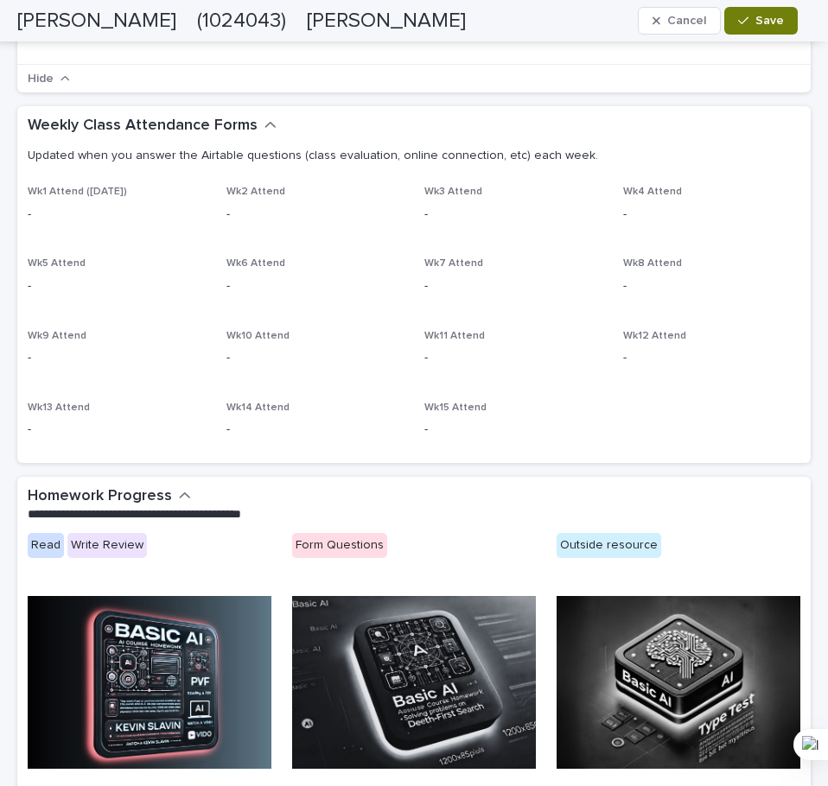
click at [773, 11] on button "Save" at bounding box center [760, 21] width 73 height 28
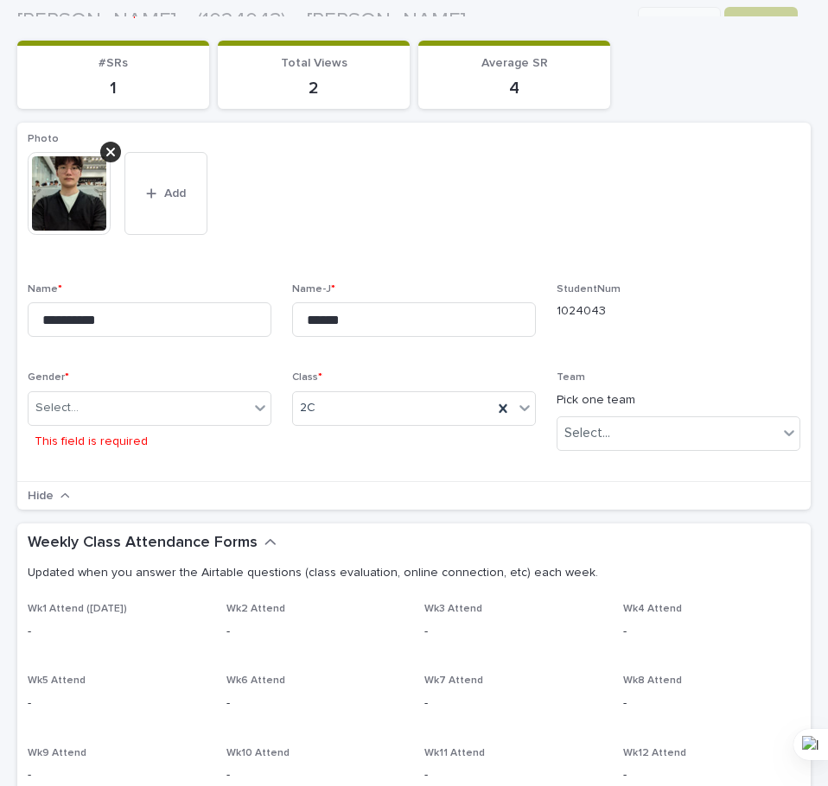
scroll to position [122, 0]
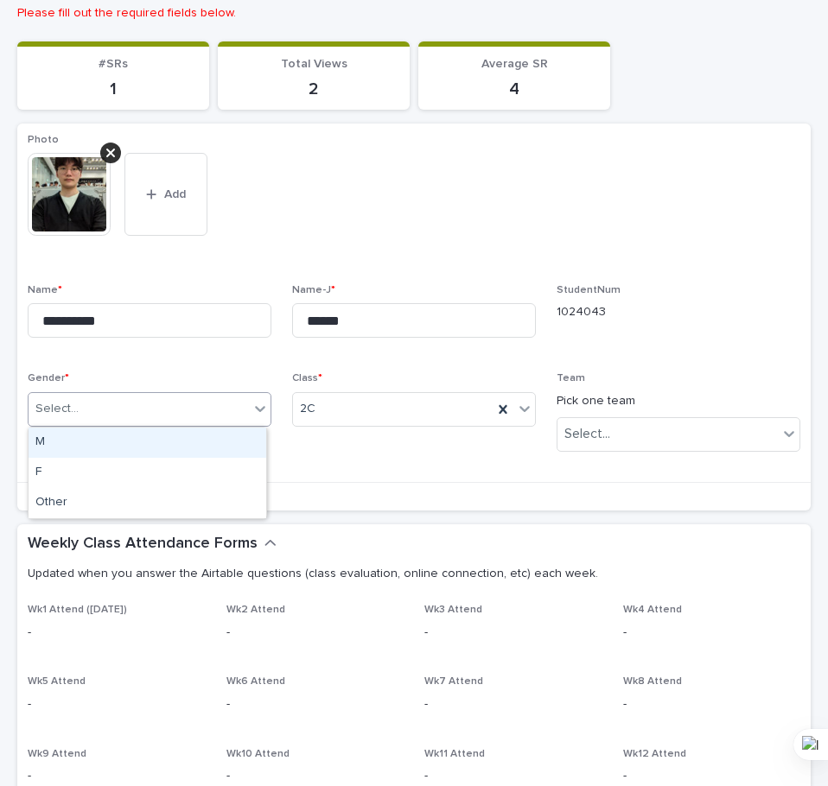
click at [221, 417] on div "Select..." at bounding box center [139, 409] width 220 height 29
click at [212, 445] on div "M" at bounding box center [148, 443] width 238 height 30
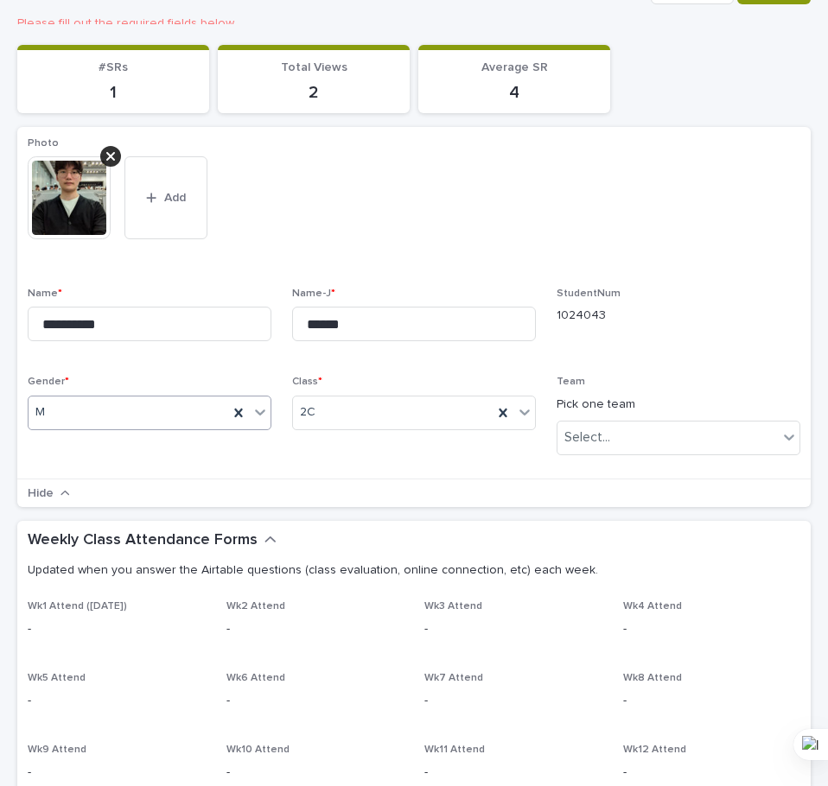
scroll to position [111, 0]
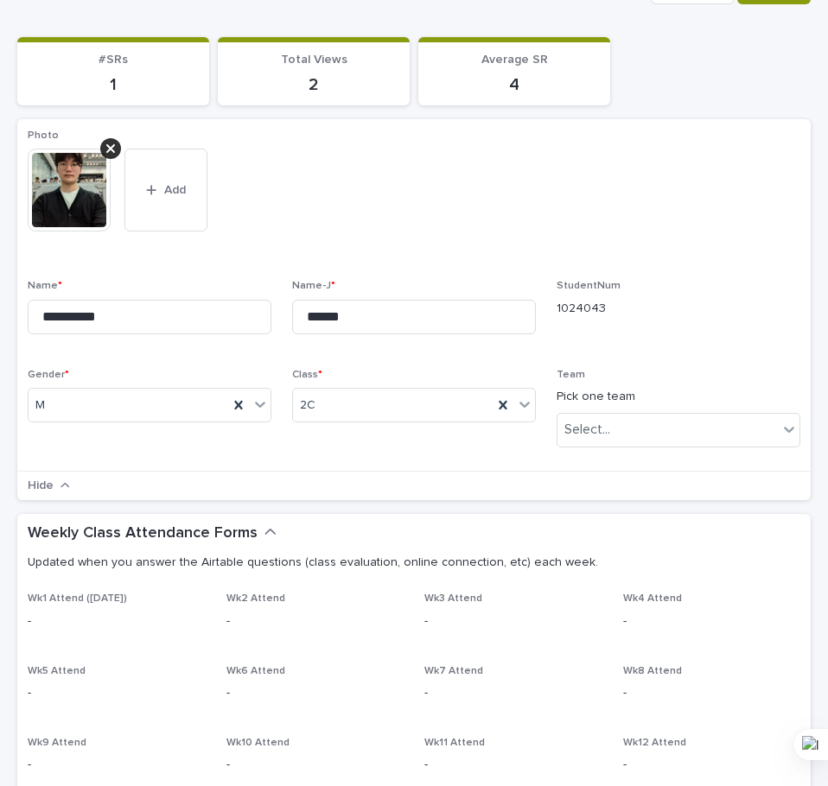
click at [712, 269] on div "**********" at bounding box center [414, 296] width 772 height 332
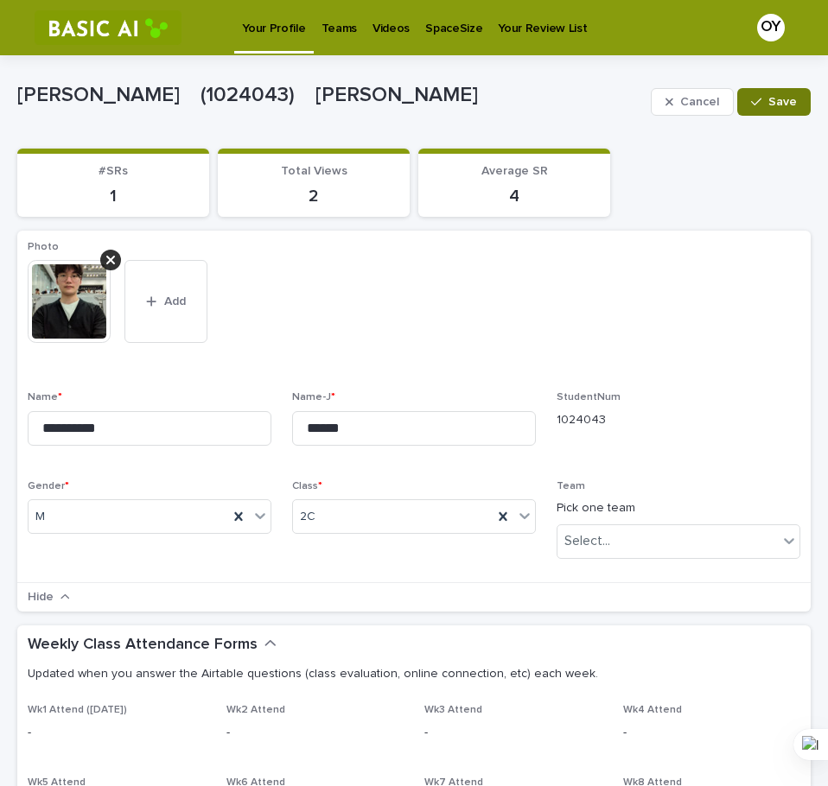
click at [769, 92] on button "Save" at bounding box center [773, 102] width 73 height 28
